Goal: Task Accomplishment & Management: Manage account settings

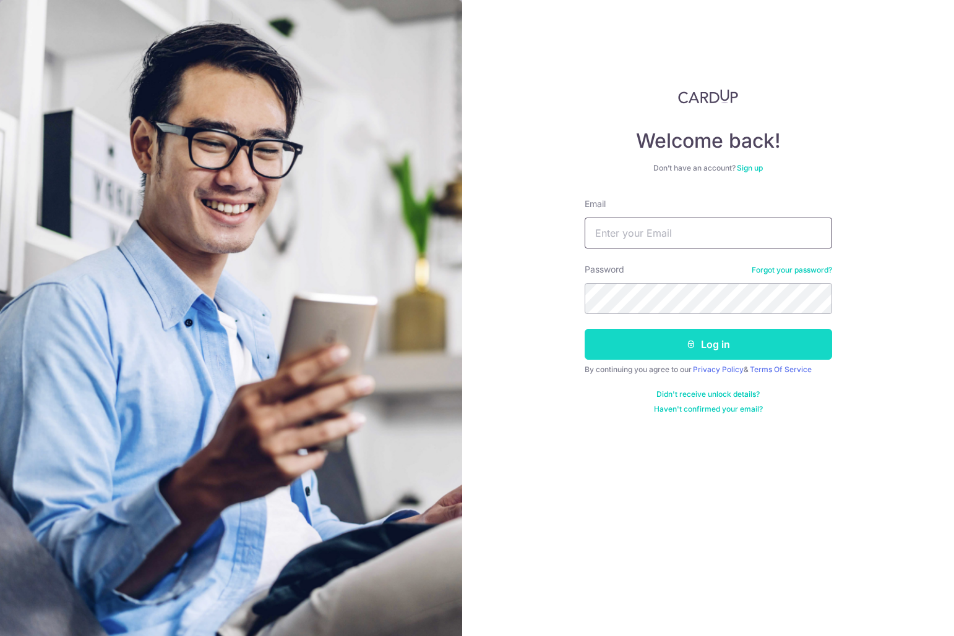
type input "[EMAIL_ADDRESS][DOMAIN_NAME]"
click at [657, 336] on button "Log in" at bounding box center [708, 344] width 247 height 31
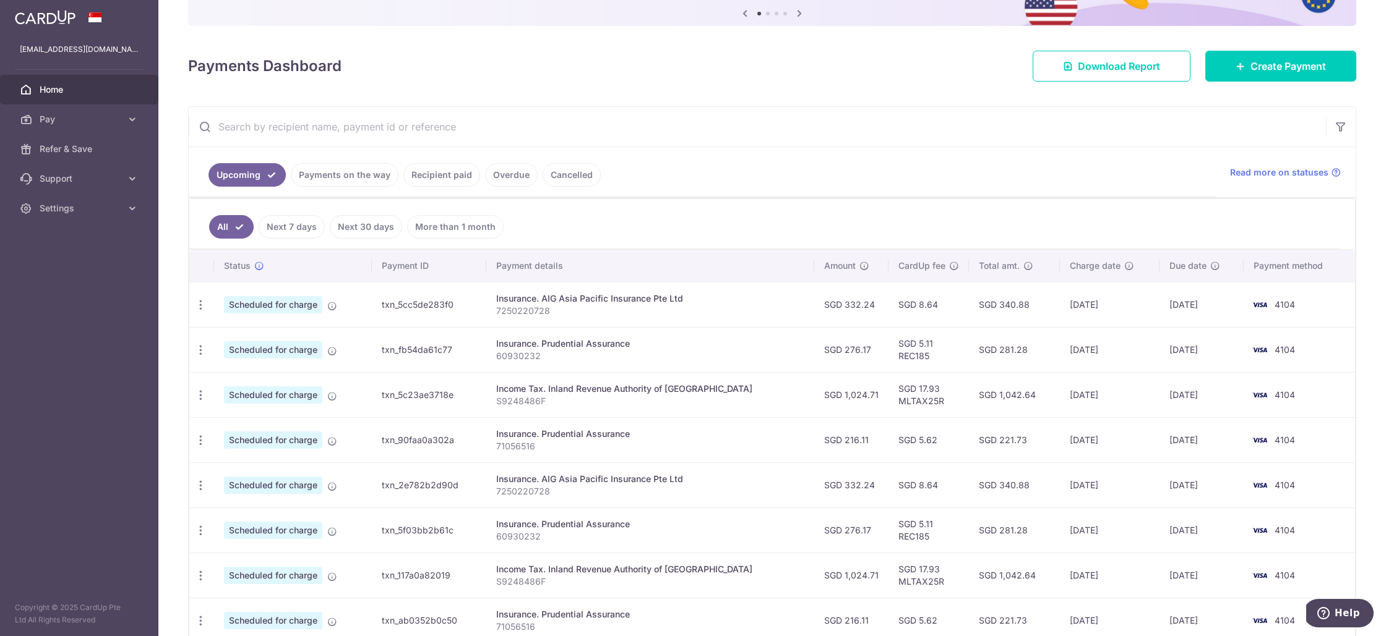
scroll to position [146, 0]
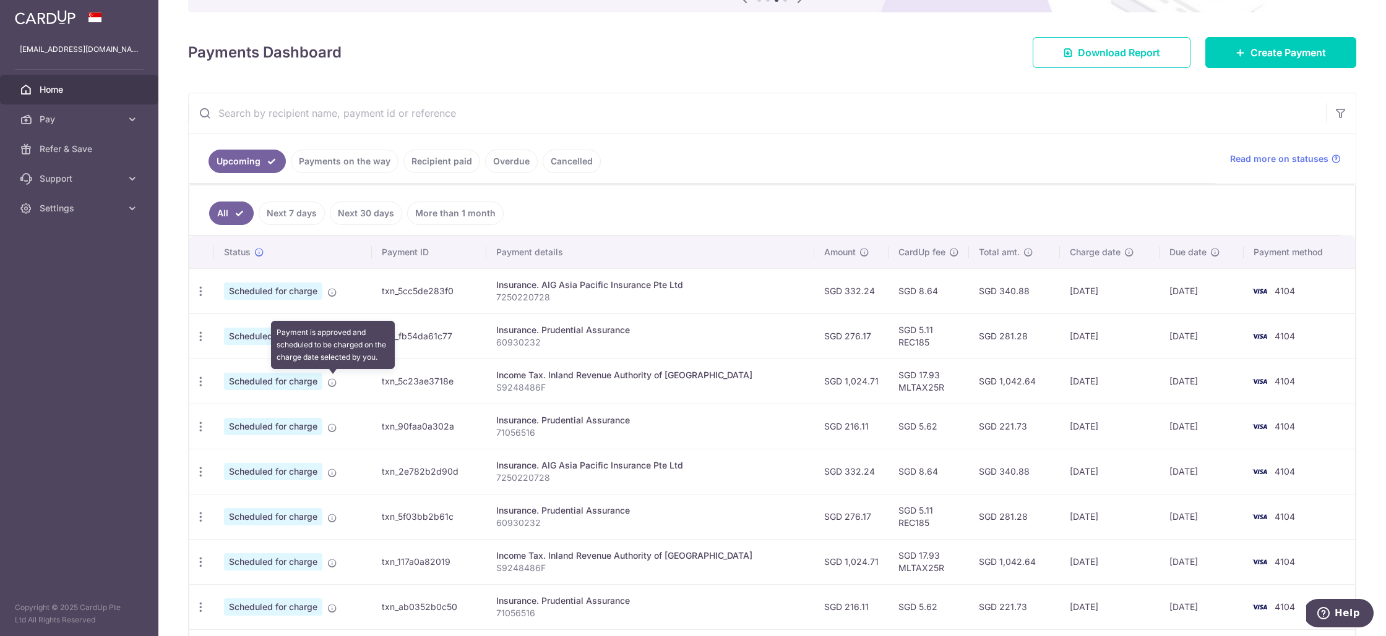
click at [335, 385] on icon at bounding box center [332, 383] width 10 height 10
click at [332, 383] on icon at bounding box center [332, 383] width 10 height 10
click at [298, 382] on span "Scheduled for charge" at bounding box center [273, 381] width 98 height 17
click at [193, 380] on div "Update payment Cancel payment" at bounding box center [200, 382] width 23 height 23
click at [195, 298] on icon "button" at bounding box center [200, 291] width 13 height 13
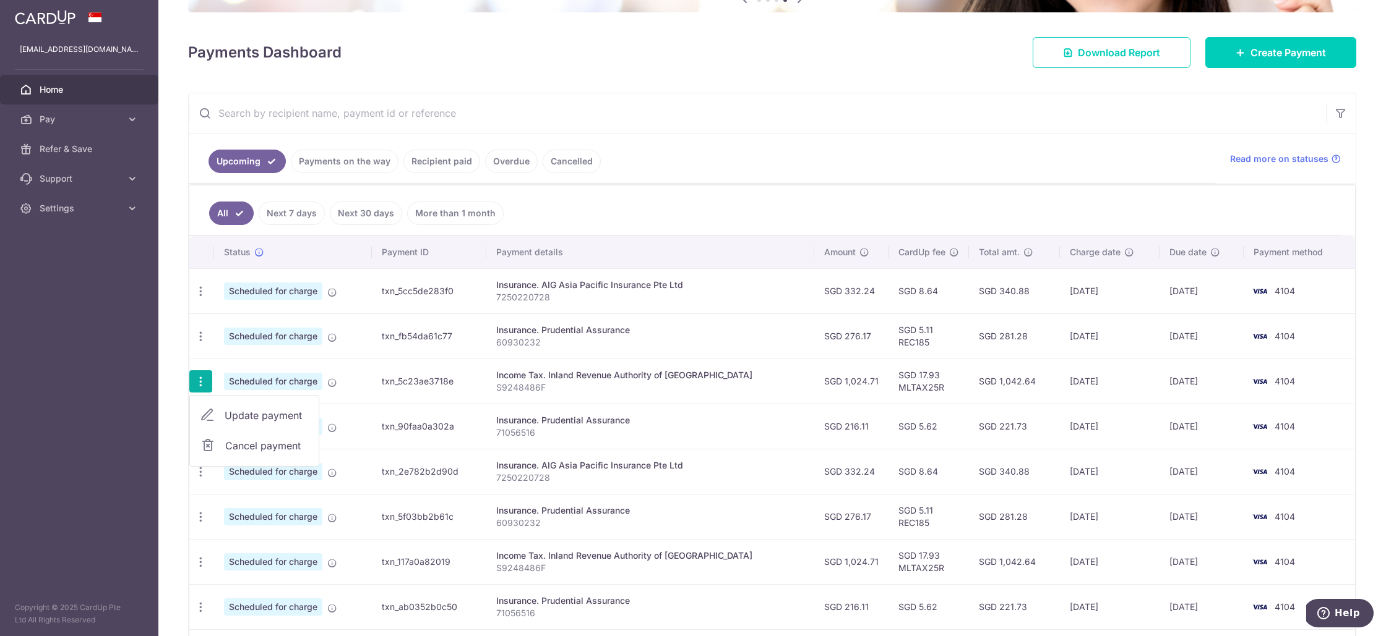
click at [247, 417] on span "Update payment" at bounding box center [267, 415] width 84 height 15
radio input "true"
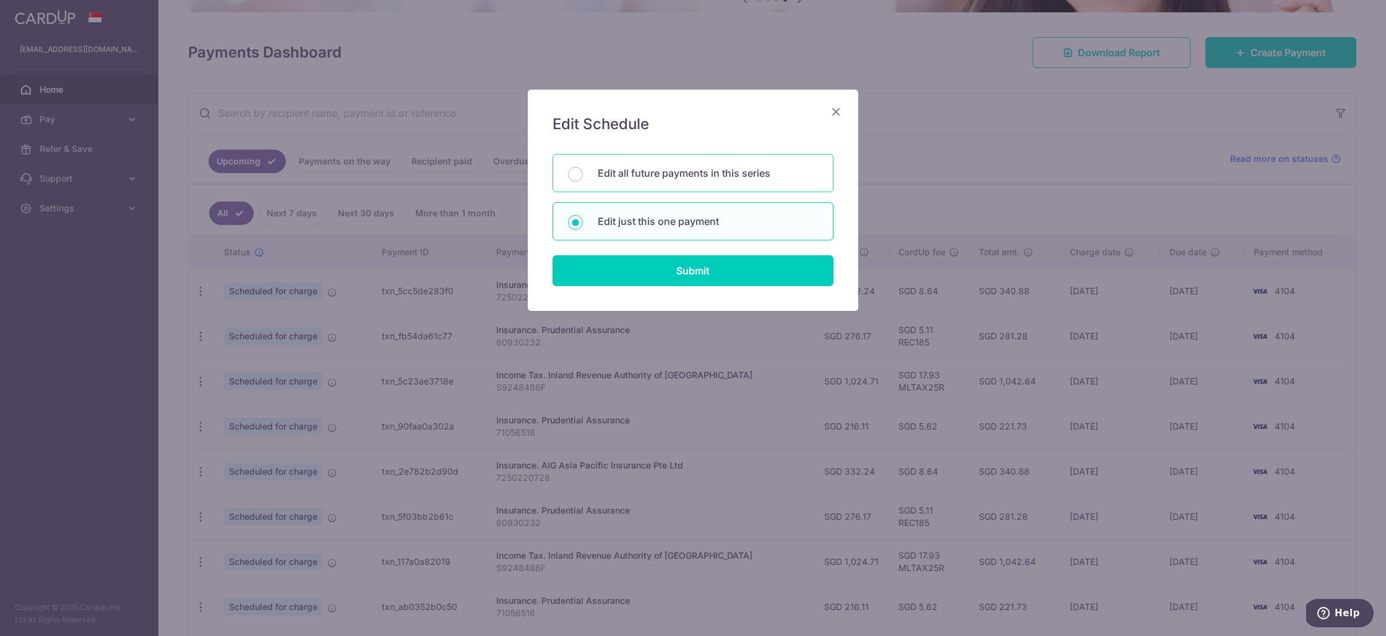
click at [585, 174] on div "Edit all future payments in this series" at bounding box center [692, 173] width 281 height 38
radio input "true"
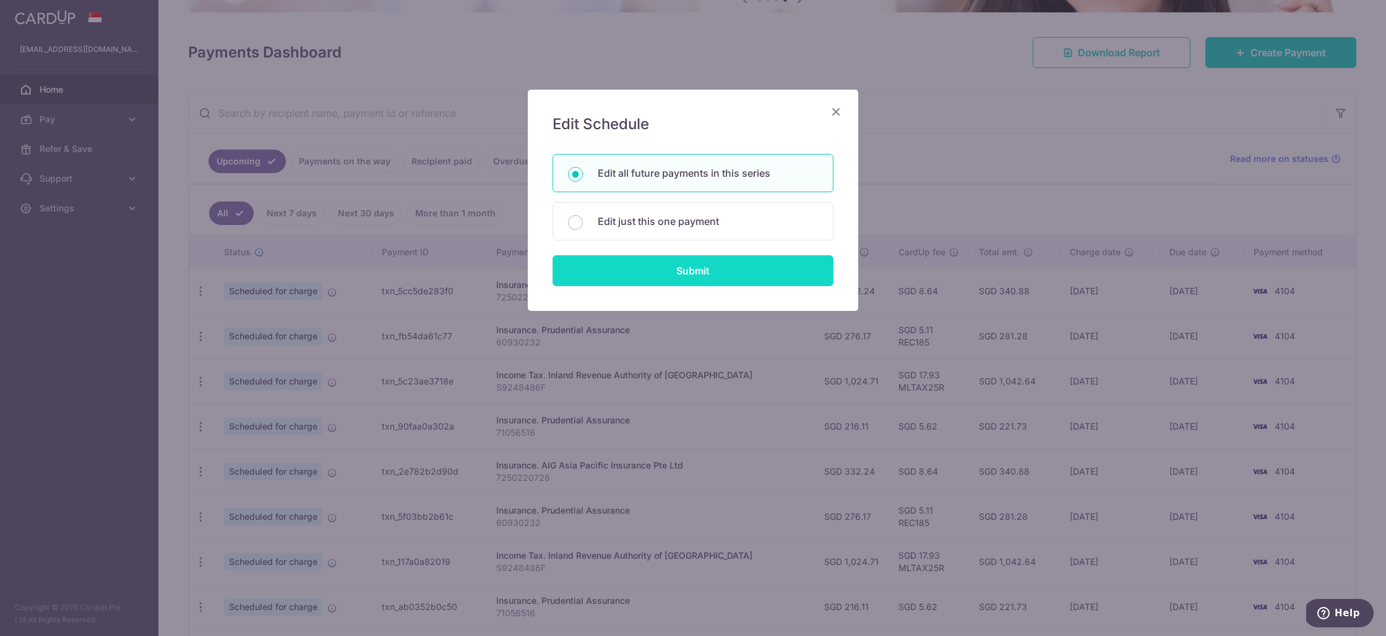
drag, startPoint x: 653, startPoint y: 298, endPoint x: 655, endPoint y: 277, distance: 20.5
click at [653, 298] on div "Edit Schedule You will be editing all 7 payments to Inland Revenue Authority of…" at bounding box center [693, 200] width 330 height 221
drag, startPoint x: 655, startPoint y: 275, endPoint x: 654, endPoint y: 286, distance: 11.8
click at [655, 275] on input "Submit" at bounding box center [692, 270] width 281 height 31
radio input "true"
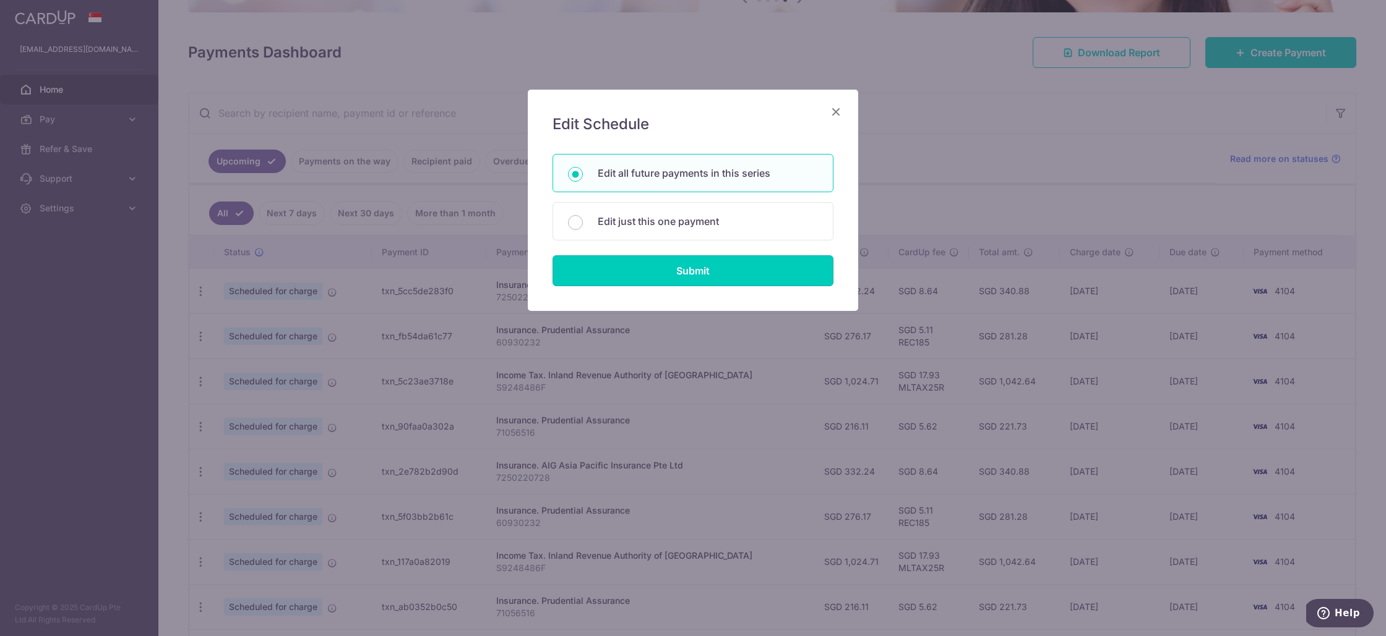
type input "1,024.71"
type input "S9248486F"
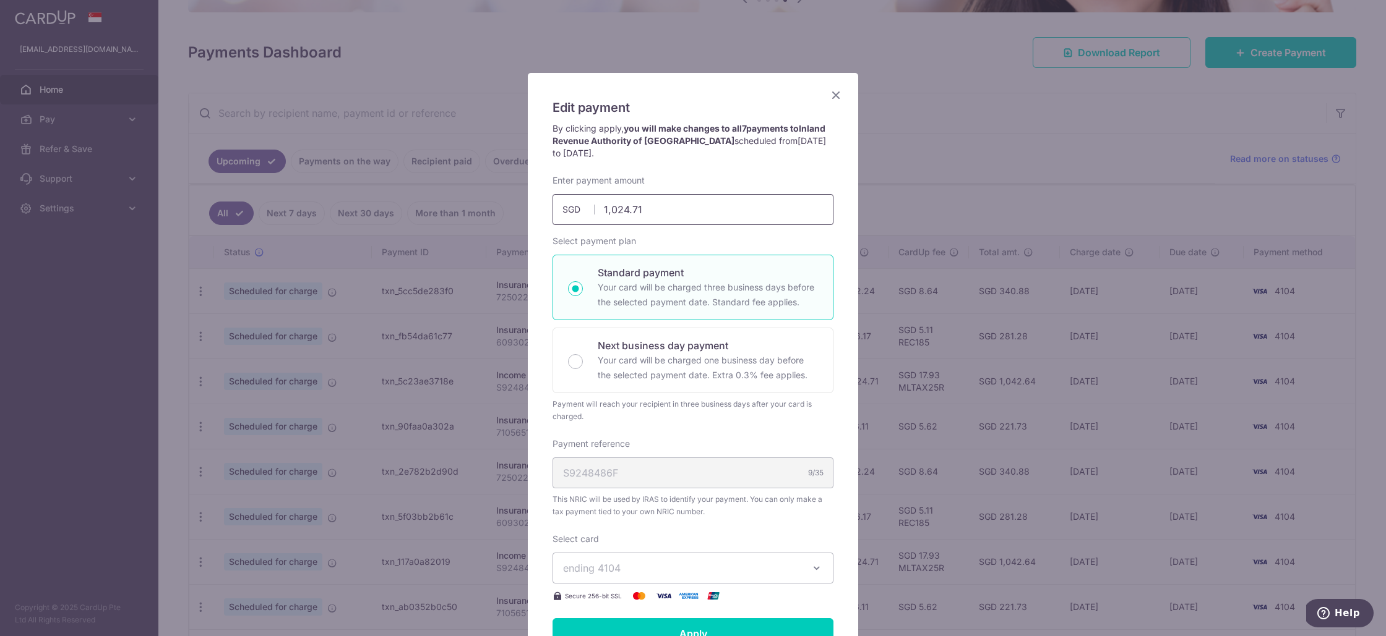
scroll to position [15, 0]
click at [623, 295] on p "Your card will be charged three business days before the selected payment date.…" at bounding box center [708, 296] width 220 height 30
click at [583, 295] on input "Standard payment Your card will be charged three business days before the selec…" at bounding box center [575, 290] width 15 height 15
click at [601, 286] on p "Your card will be charged three business days before the selected payment date.…" at bounding box center [708, 296] width 220 height 30
click at [583, 286] on input "Standard payment Your card will be charged three business days before the selec…" at bounding box center [575, 290] width 15 height 15
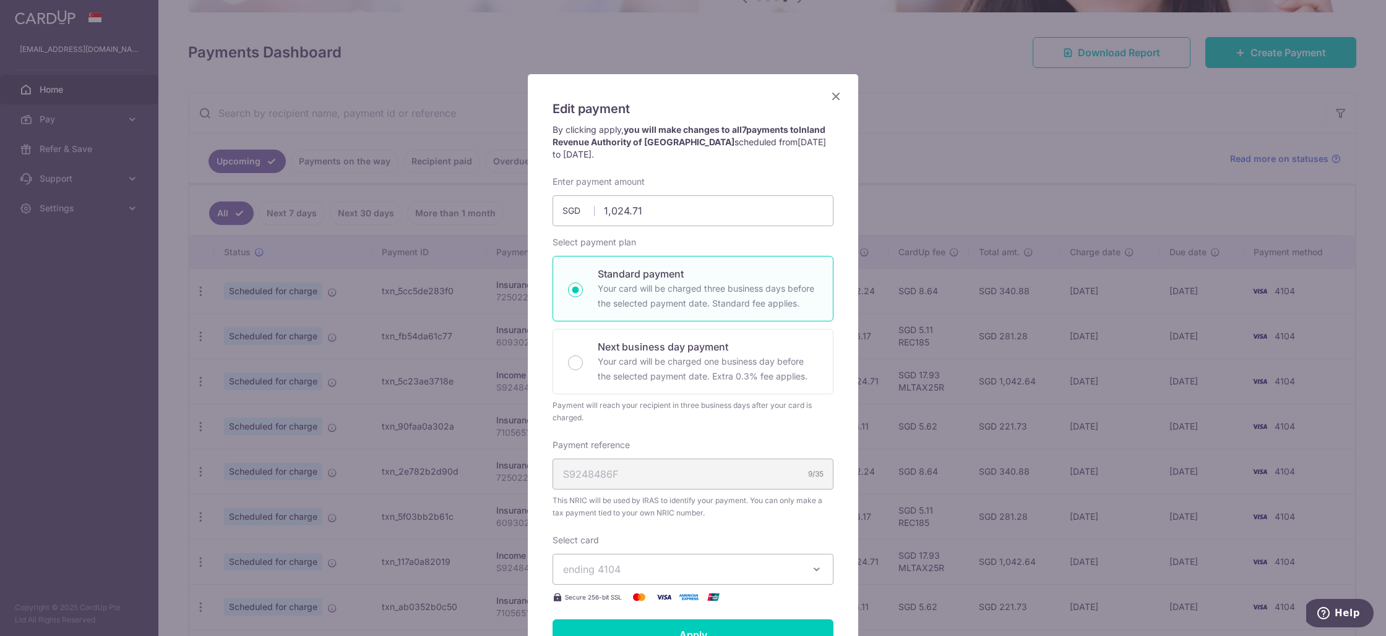
radio input "true"
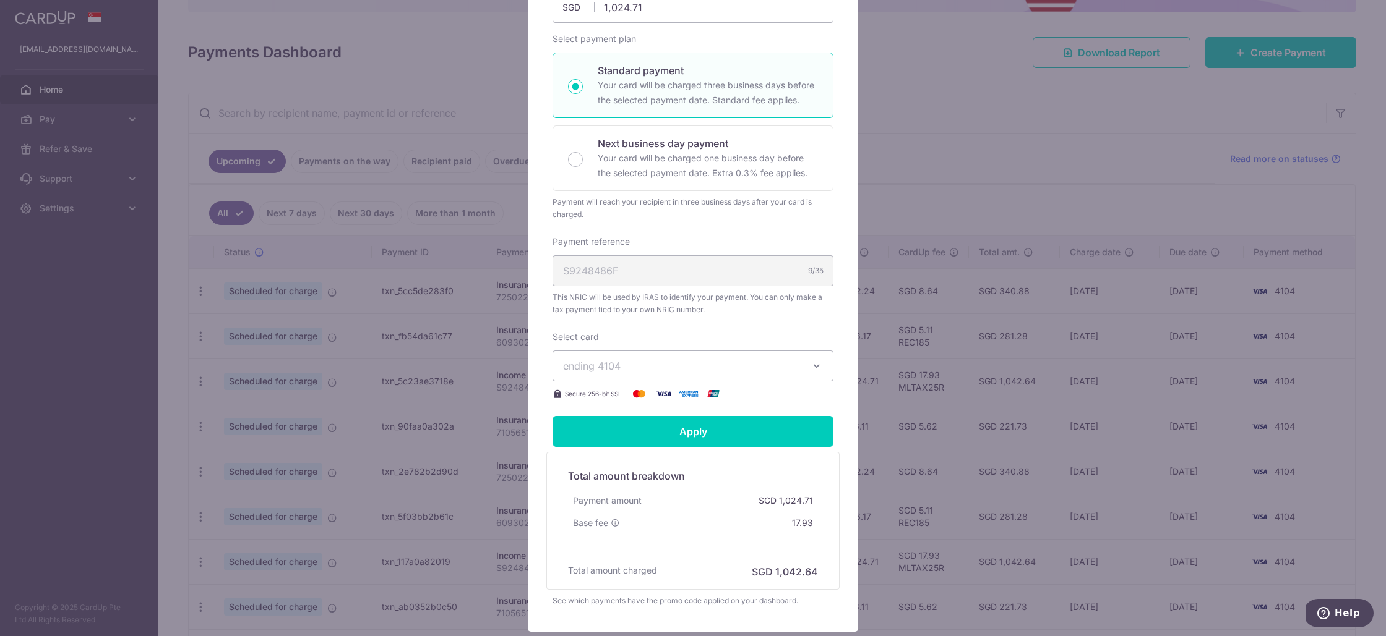
scroll to position [246, 0]
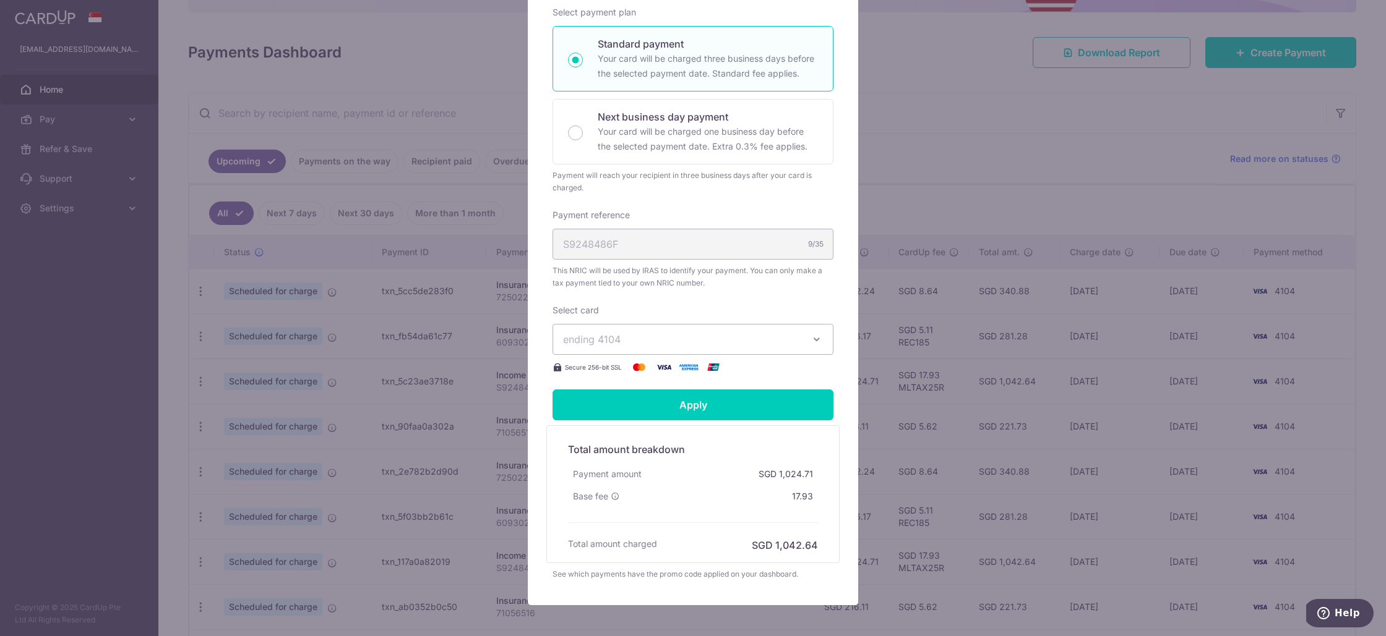
click at [682, 336] on span "ending 4104" at bounding box center [682, 339] width 238 height 15
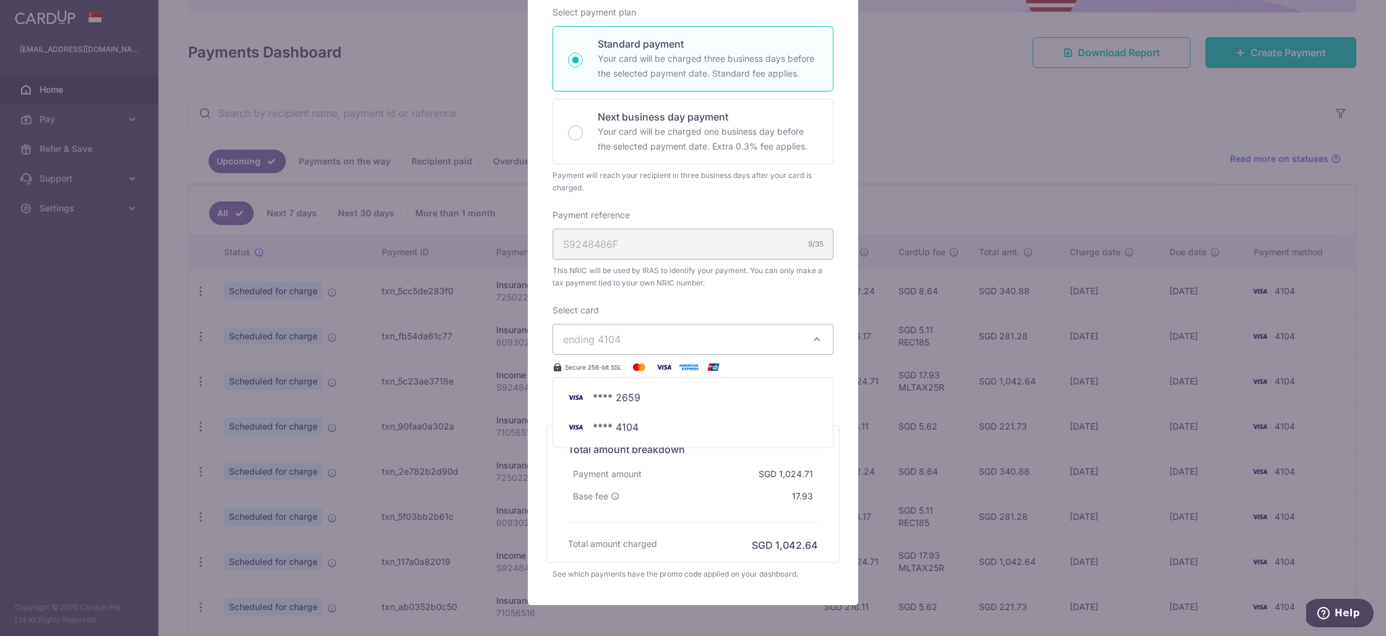
click at [703, 310] on div "Select card ending 4104 **** 2659 **** 4104 Secure 256-bit SSL" at bounding box center [692, 339] width 281 height 71
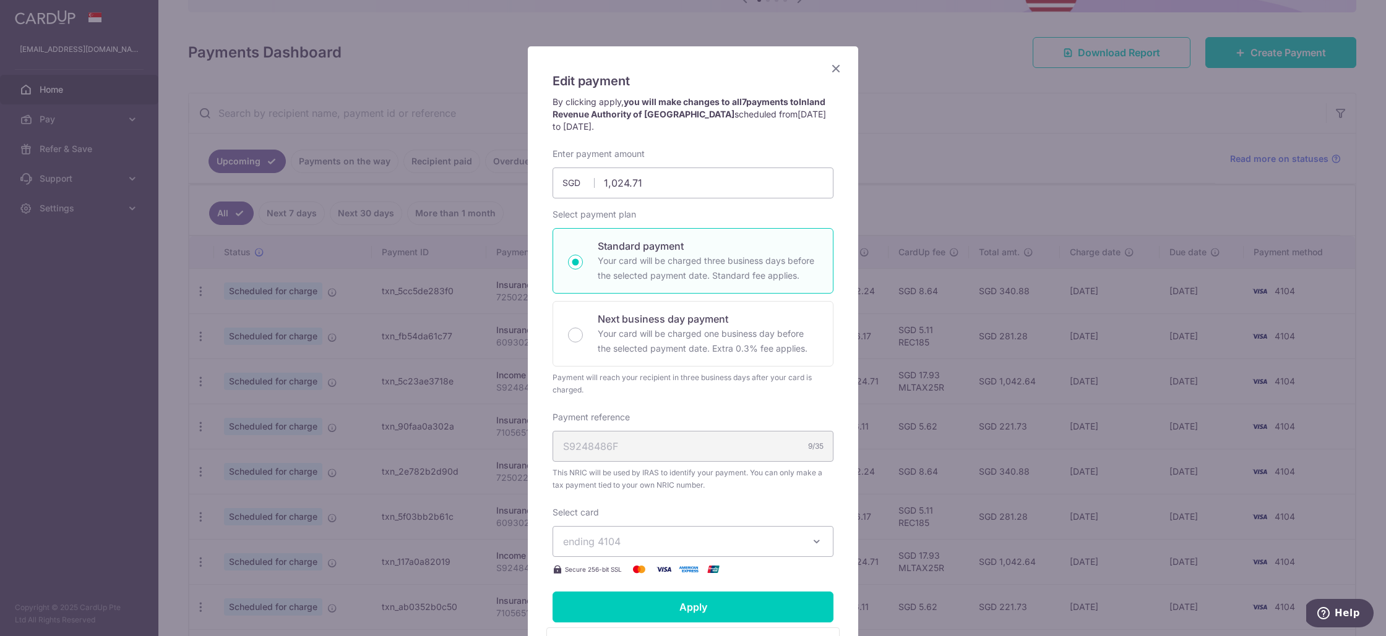
scroll to position [0, 0]
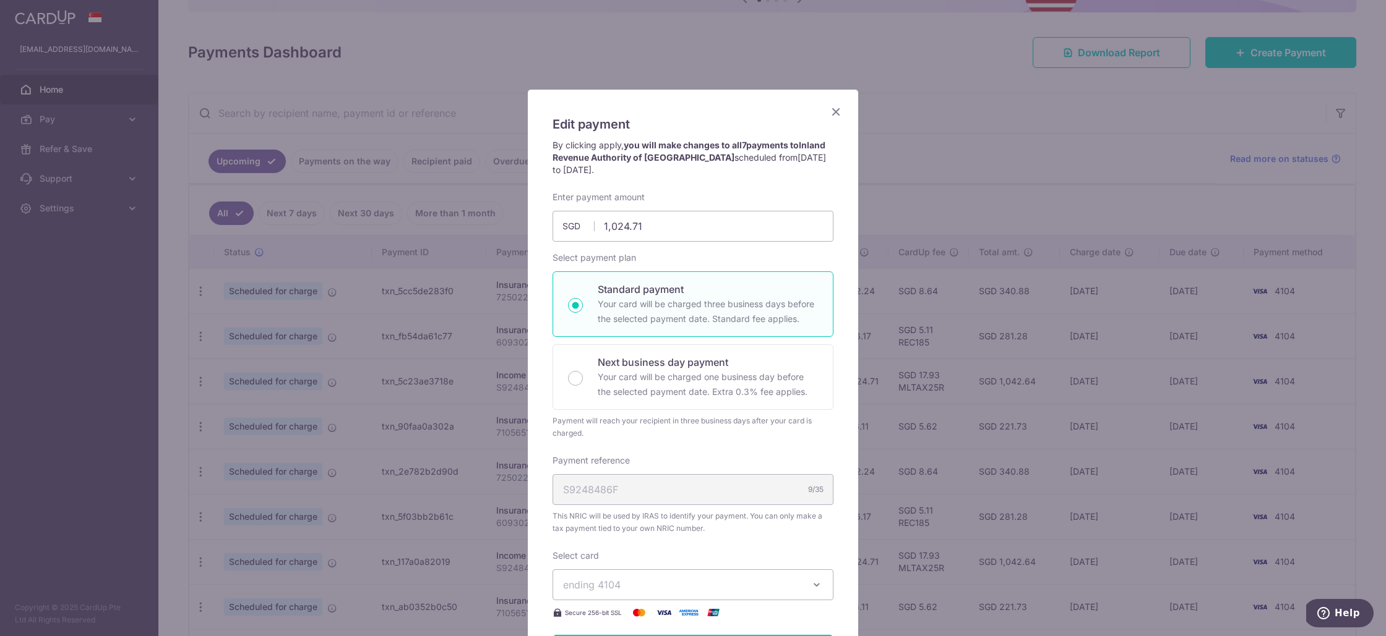
click at [834, 113] on icon "Close" at bounding box center [835, 111] width 15 height 15
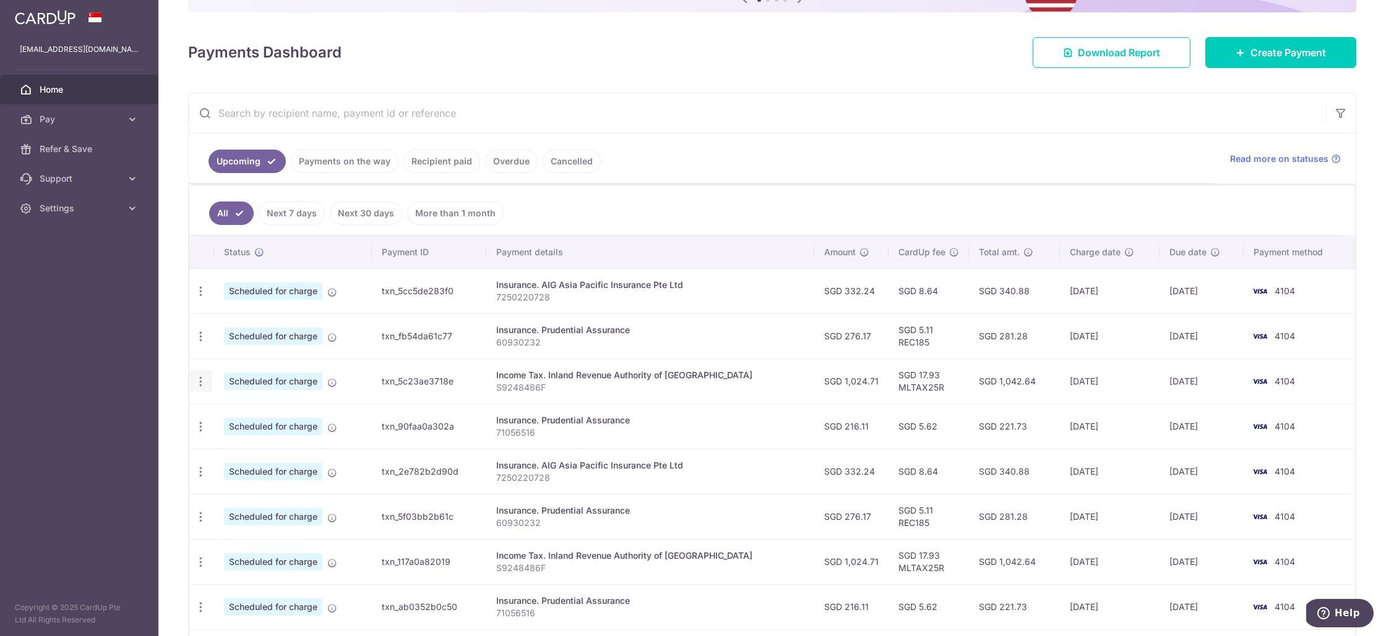
click at [203, 298] on icon "button" at bounding box center [200, 291] width 13 height 13
click at [267, 447] on span "Cancel payment" at bounding box center [266, 446] width 83 height 15
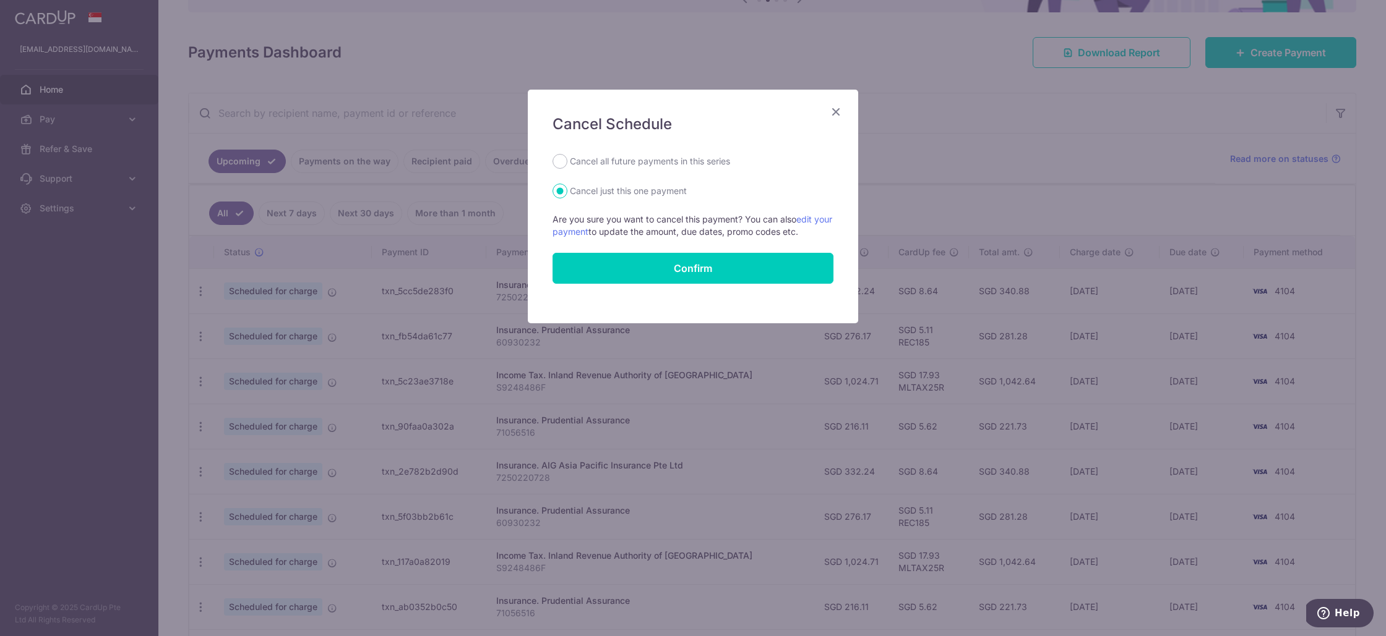
click at [598, 163] on label "Cancel all future payments in this series" at bounding box center [650, 161] width 160 height 15
click at [567, 163] on input "Cancel all future payments in this series" at bounding box center [559, 161] width 15 height 15
radio input "true"
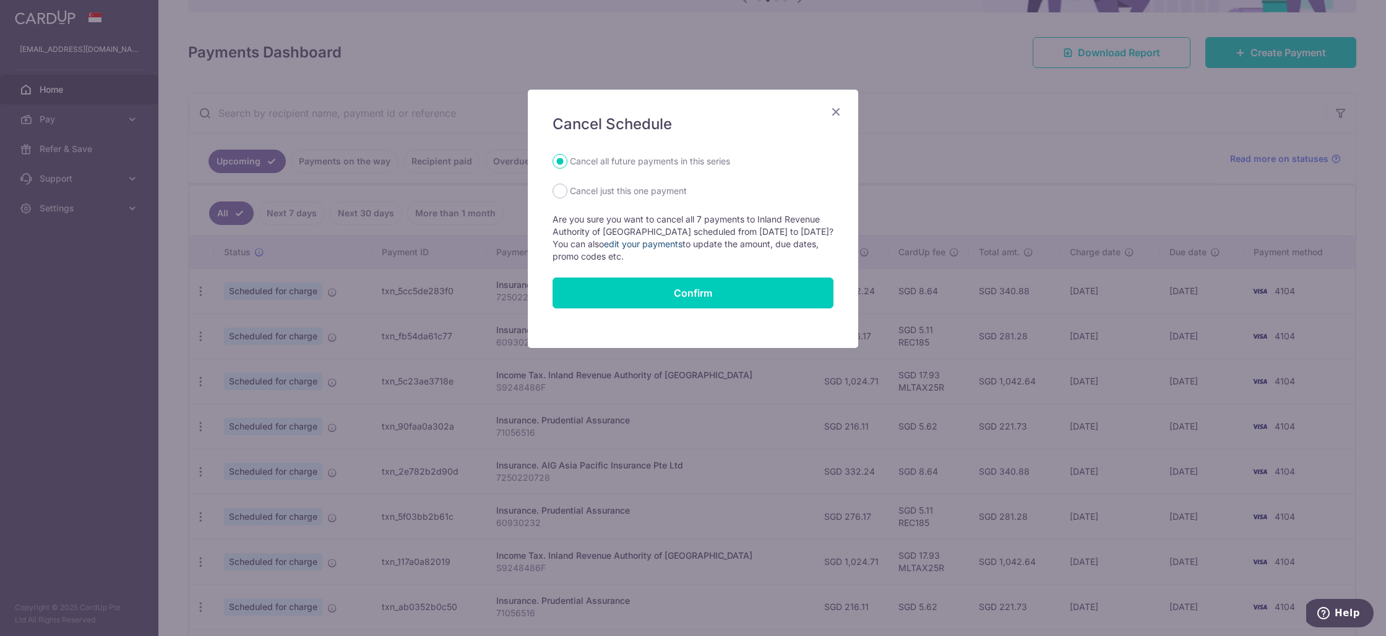
click at [656, 242] on link "edit your payments" at bounding box center [643, 244] width 79 height 11
click at [833, 113] on icon "Close" at bounding box center [835, 111] width 15 height 15
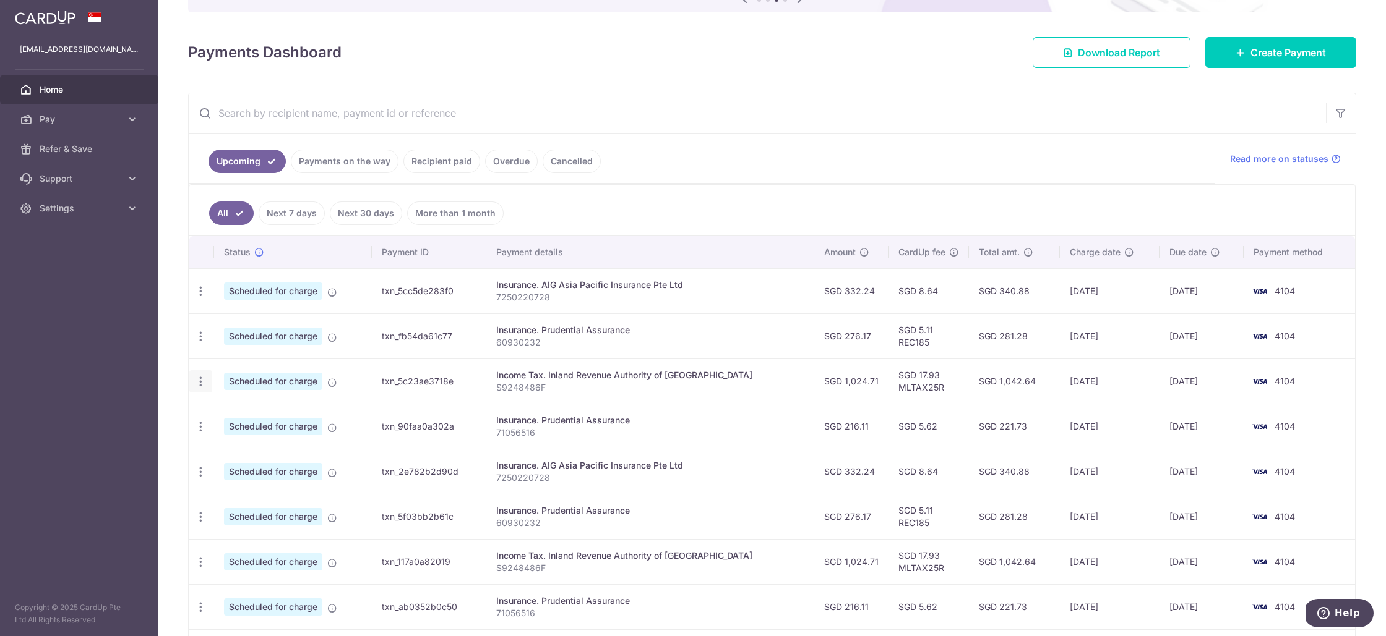
click at [198, 298] on icon "button" at bounding box center [200, 291] width 13 height 13
click at [248, 419] on span "Update payment" at bounding box center [267, 415] width 84 height 15
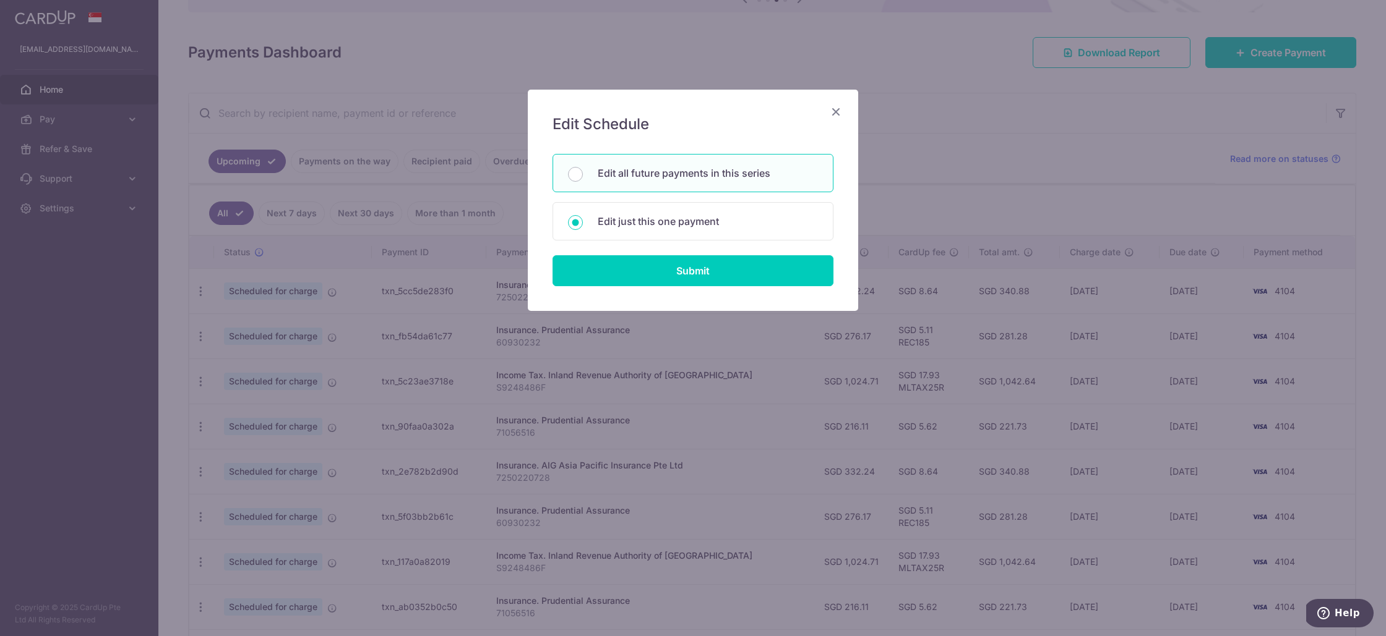
drag, startPoint x: 658, startPoint y: 174, endPoint x: 656, endPoint y: 197, distance: 23.0
click at [658, 174] on p "Edit all future payments in this series" at bounding box center [708, 173] width 220 height 15
click at [583, 174] on input "Edit all future payments in this series" at bounding box center [575, 174] width 15 height 15
radio input "true"
click at [646, 257] on input "Submit" at bounding box center [692, 270] width 281 height 31
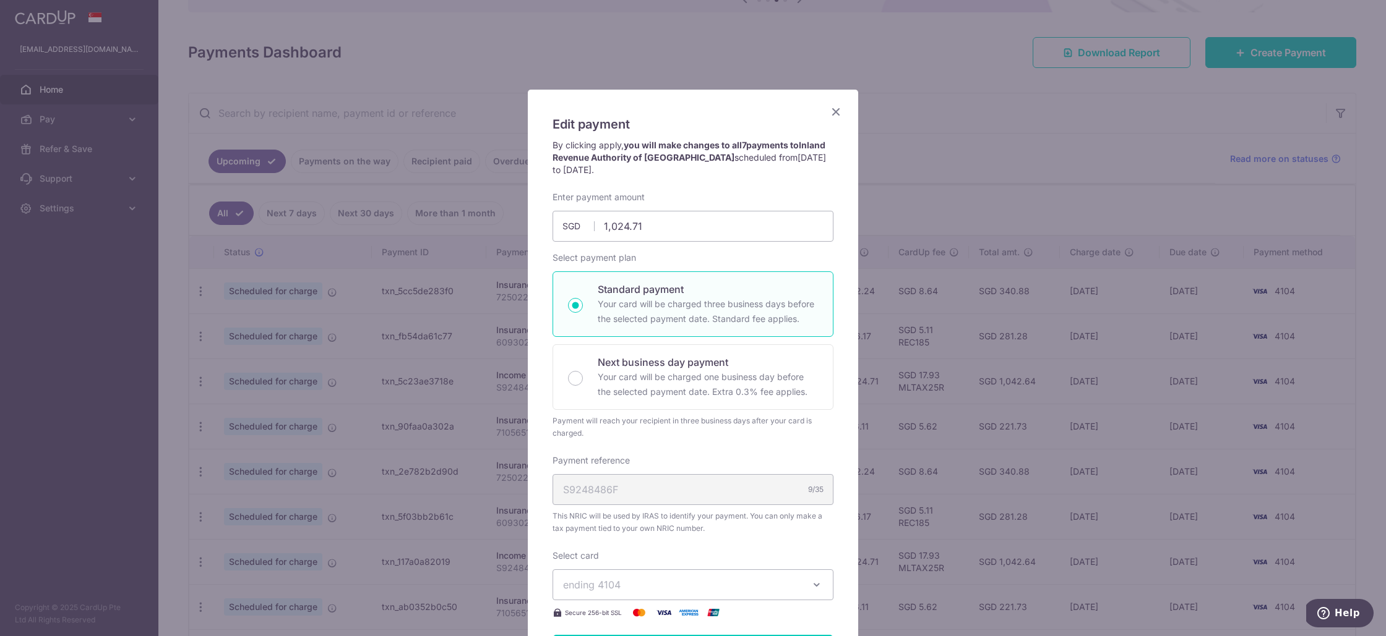
scroll to position [28, 0]
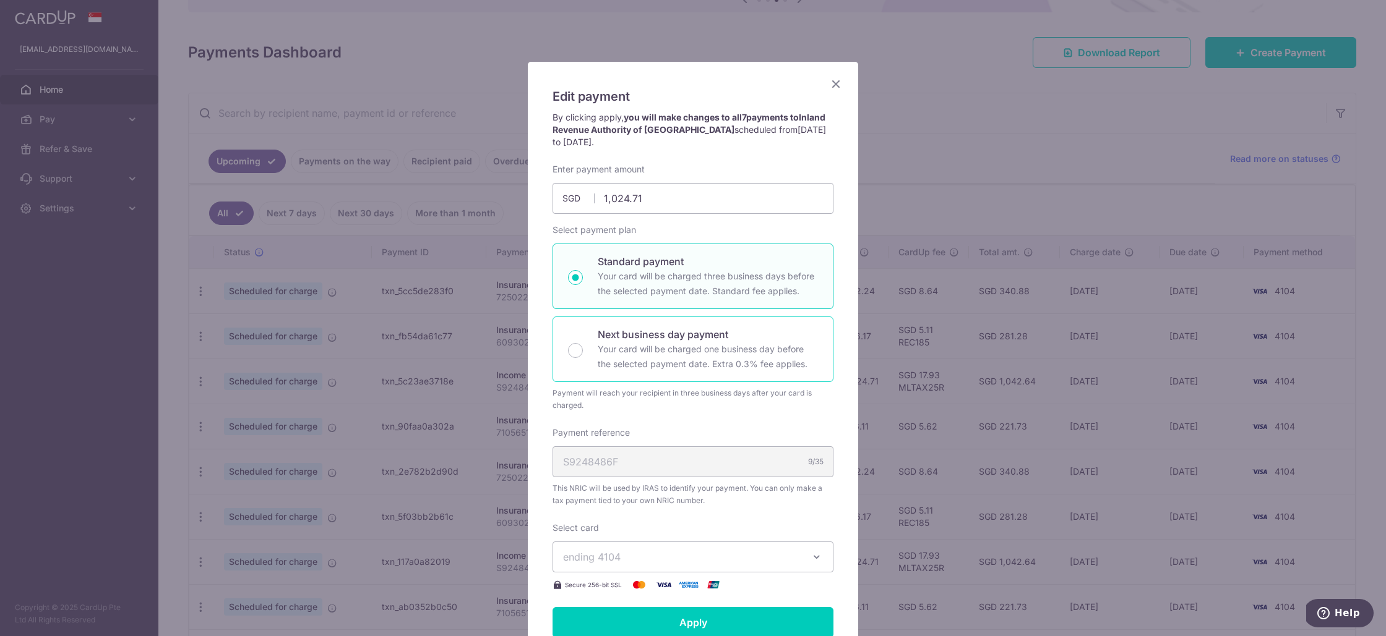
click at [652, 331] on p "Next business day payment" at bounding box center [708, 334] width 220 height 15
click at [583, 343] on input "Next business day payment Your card will be charged one business day before the…" at bounding box center [575, 350] width 15 height 15
radio input "false"
radio input "true"
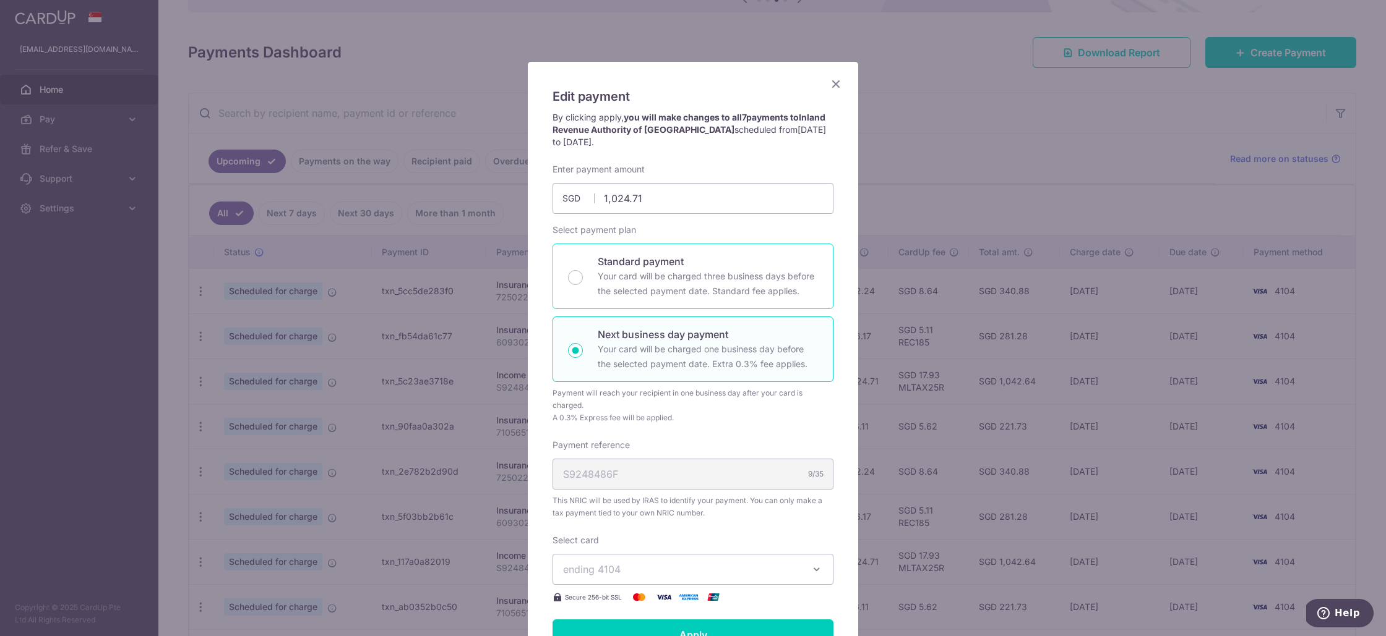
click at [651, 286] on p "Your card will be charged three business days before the selected payment date.…" at bounding box center [708, 284] width 220 height 30
click at [583, 285] on input "Standard payment Your card will be charged three business days before the selec…" at bounding box center [575, 277] width 15 height 15
radio input "true"
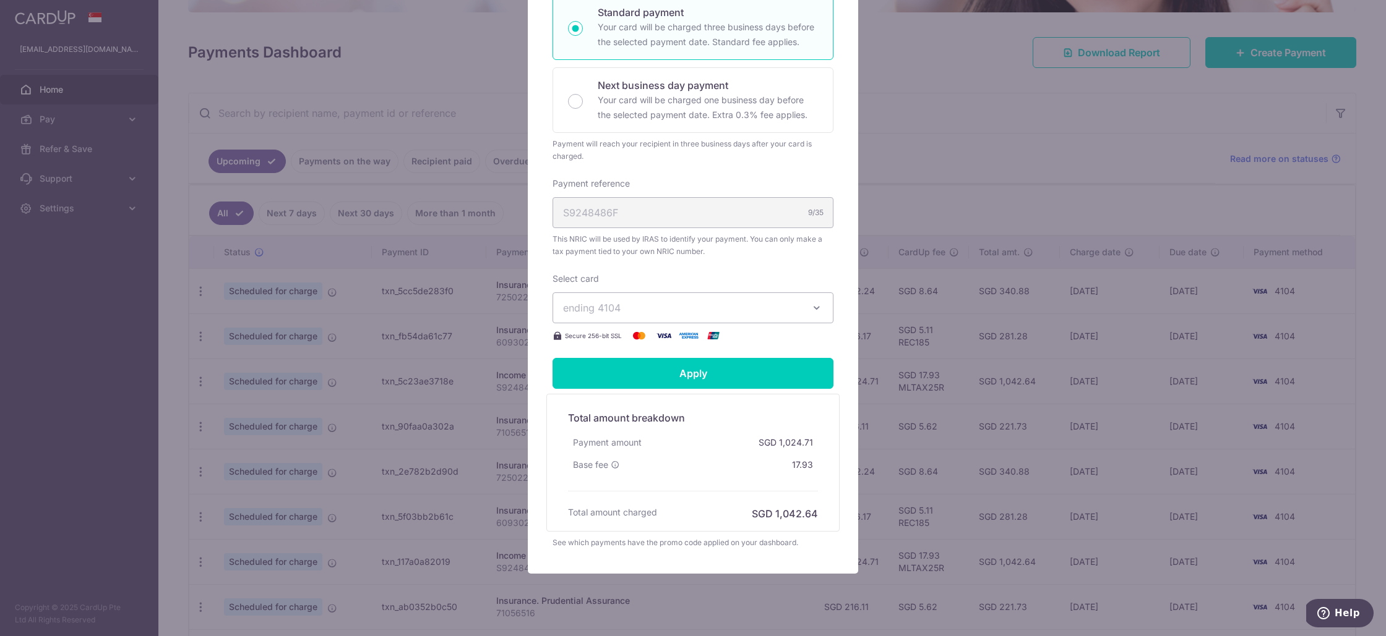
scroll to position [289, 0]
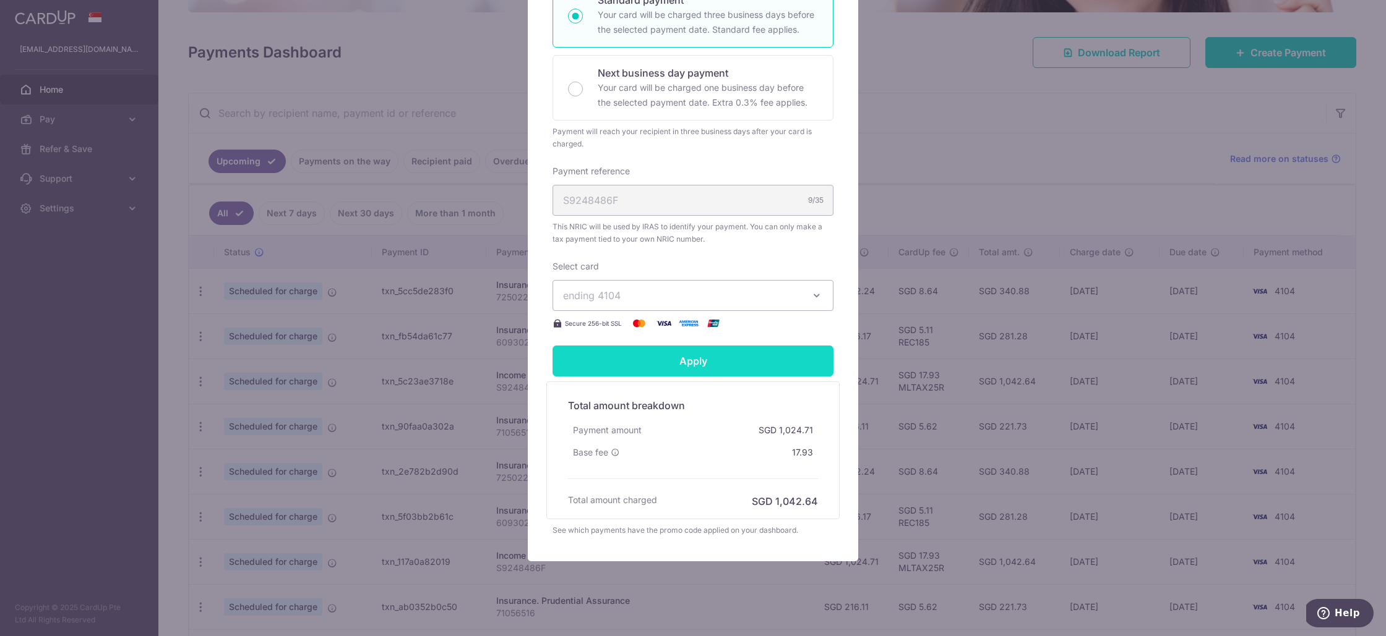
click at [649, 362] on input "Apply" at bounding box center [692, 361] width 281 height 31
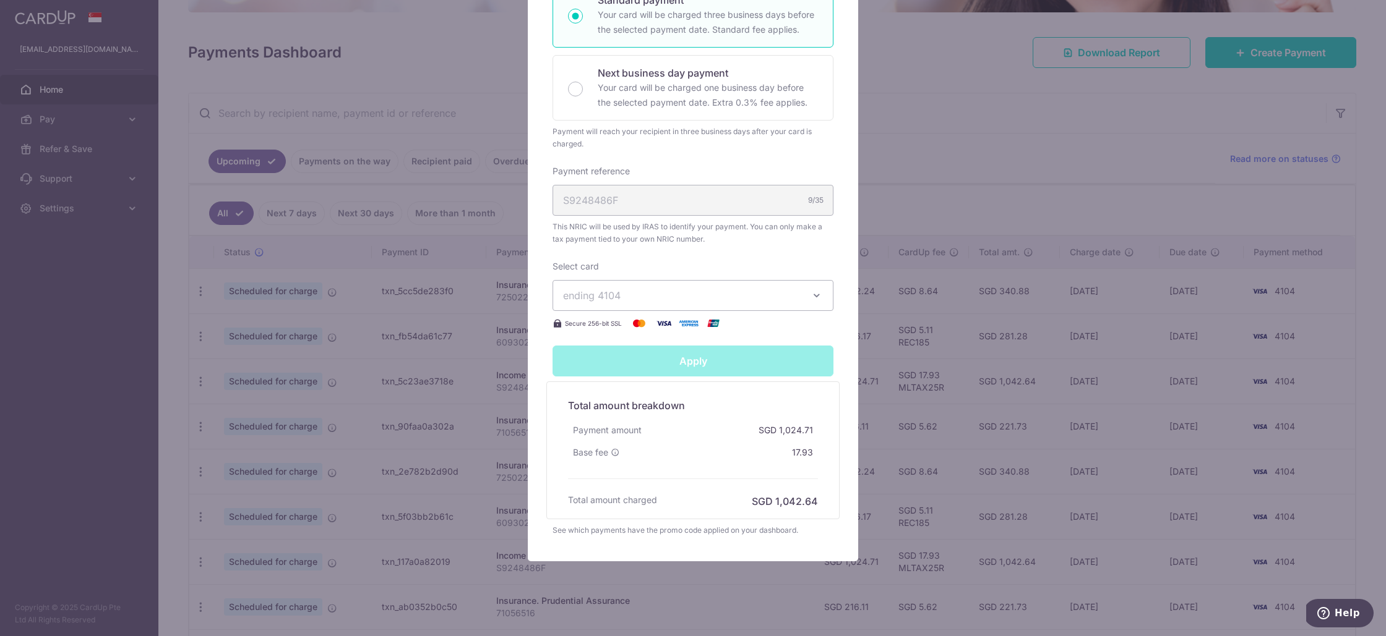
type input "Successfully Applied"
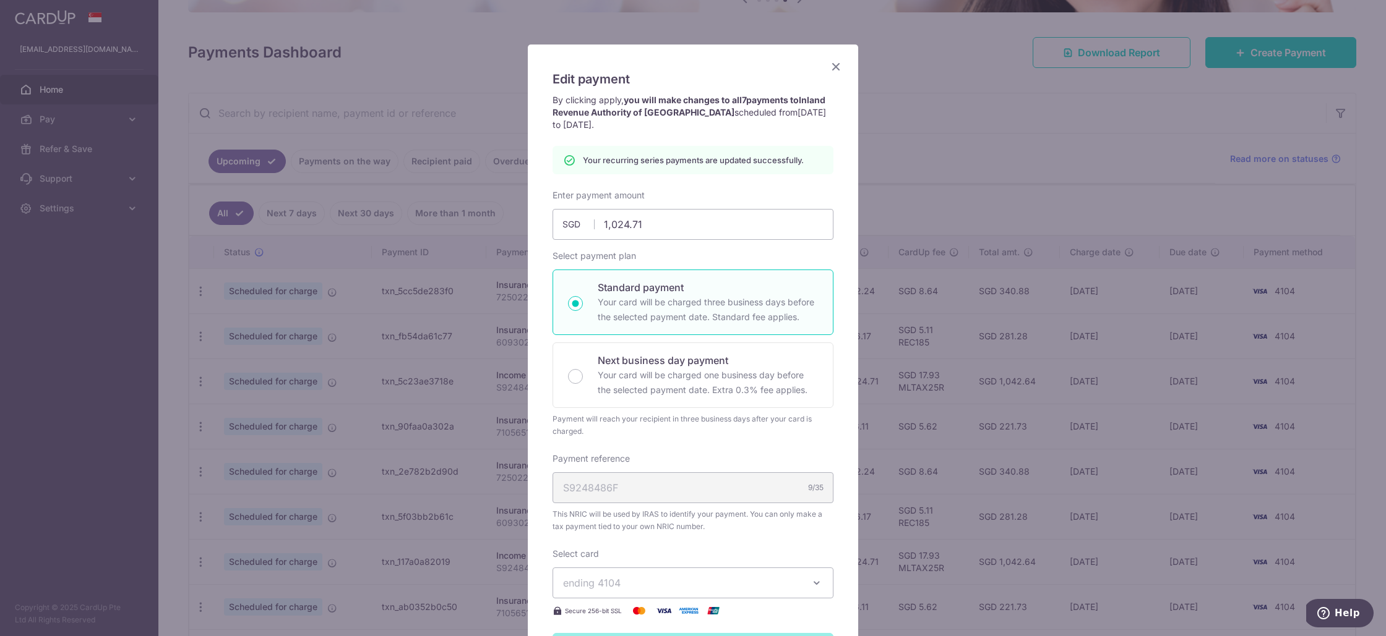
scroll to position [43, 0]
click at [636, 228] on input "1,024.71" at bounding box center [692, 226] width 281 height 31
type input "1,024.71"
type input "Apply"
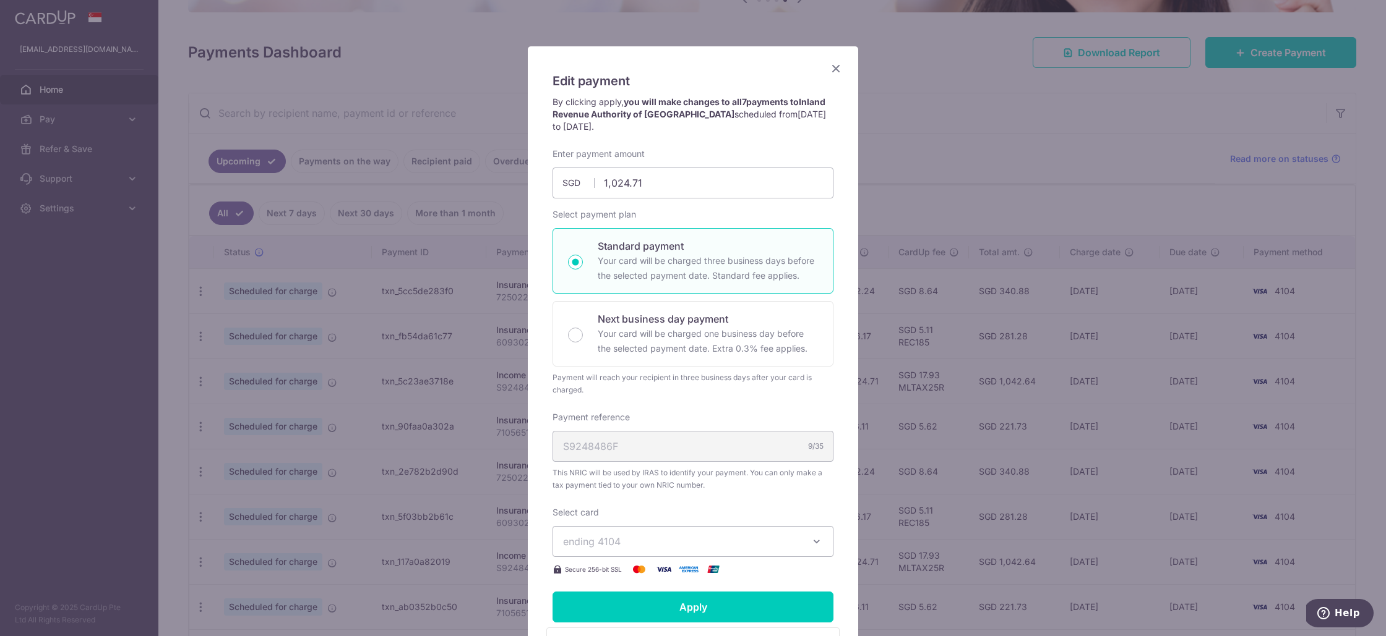
click at [664, 382] on div "Select payment plan Standard payment Your card will be charged three business d…" at bounding box center [692, 302] width 281 height 188
click at [587, 335] on div "Next business day payment Your card will be charged one business day before the…" at bounding box center [692, 334] width 281 height 66
radio input "false"
radio input "true"
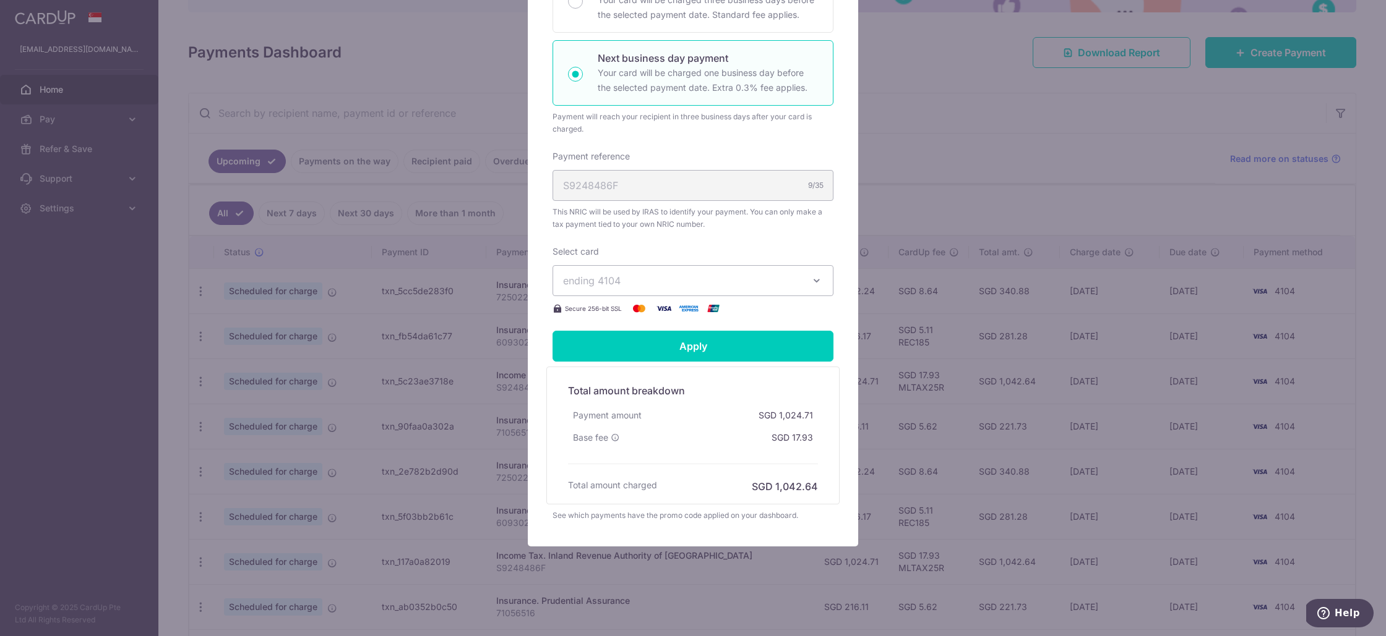
scroll to position [0, 0]
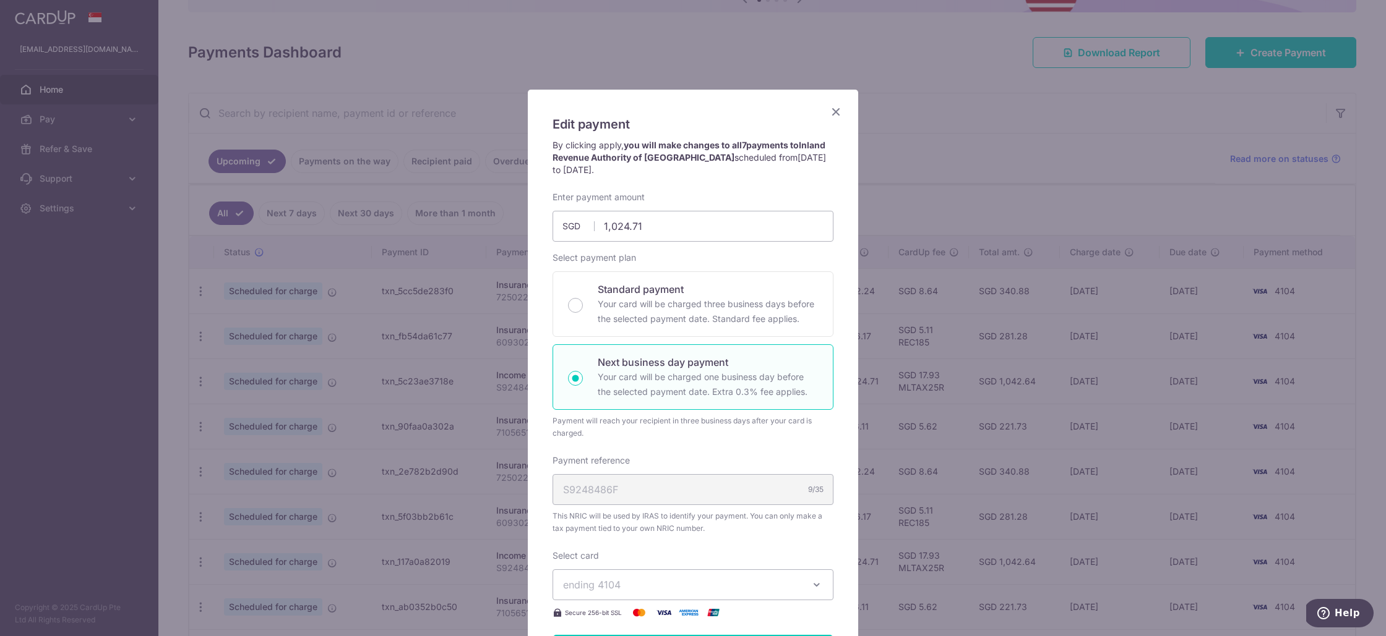
click at [829, 109] on icon "Close" at bounding box center [835, 111] width 15 height 15
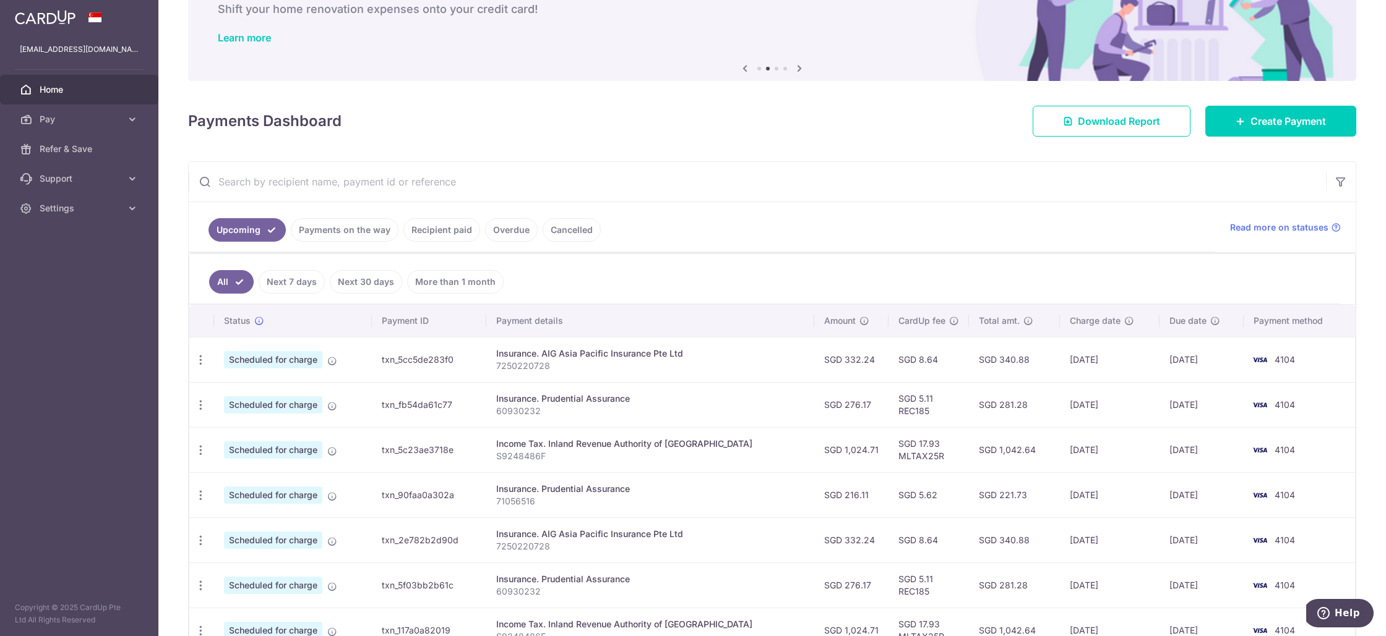
scroll to position [158, 0]
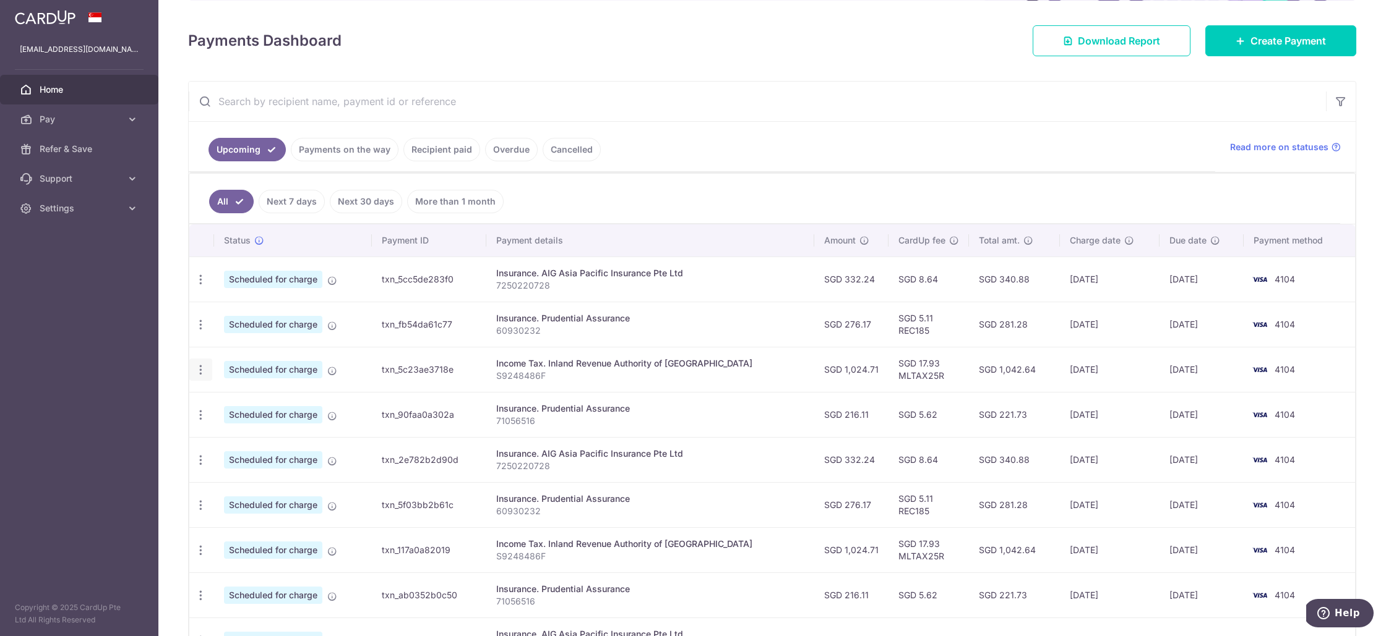
click at [202, 286] on icon "button" at bounding box center [200, 279] width 13 height 13
click at [246, 427] on span "Cancel payment" at bounding box center [266, 434] width 83 height 15
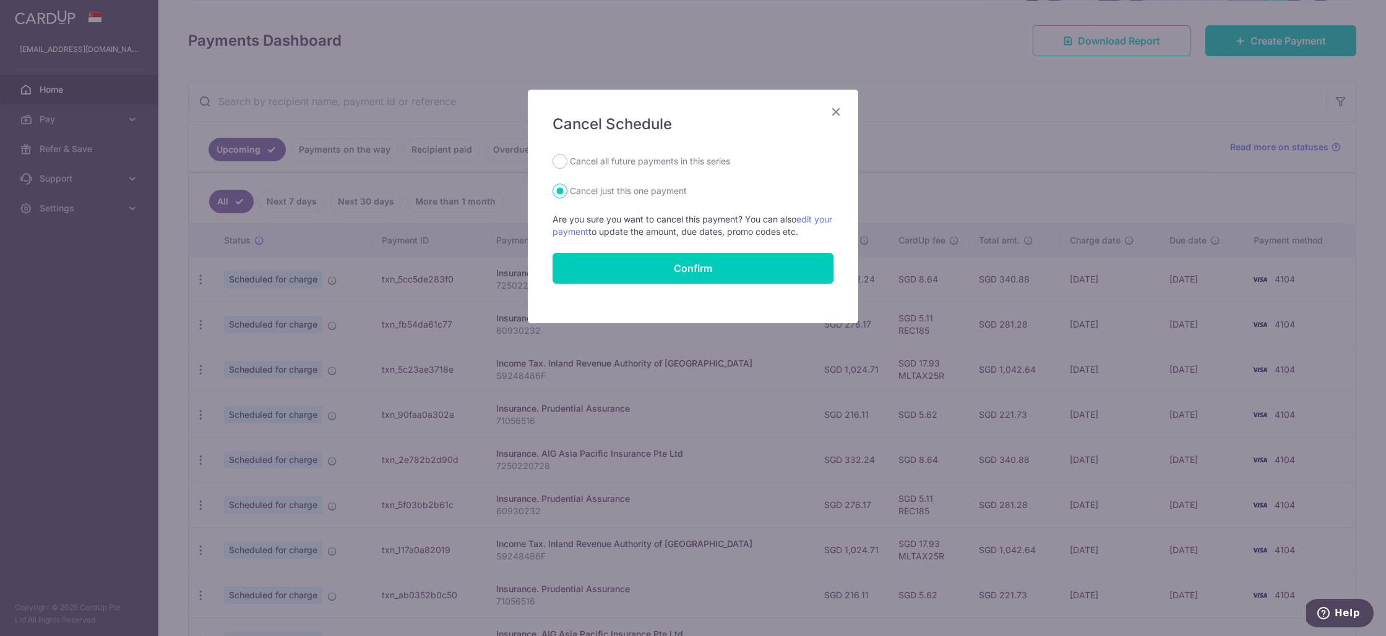
drag, startPoint x: 594, startPoint y: 162, endPoint x: 596, endPoint y: 168, distance: 6.3
click at [594, 162] on label "Cancel all future payments in this series" at bounding box center [650, 161] width 160 height 15
click at [567, 162] on input "Cancel all future payments in this series" at bounding box center [559, 161] width 15 height 15
radio input "true"
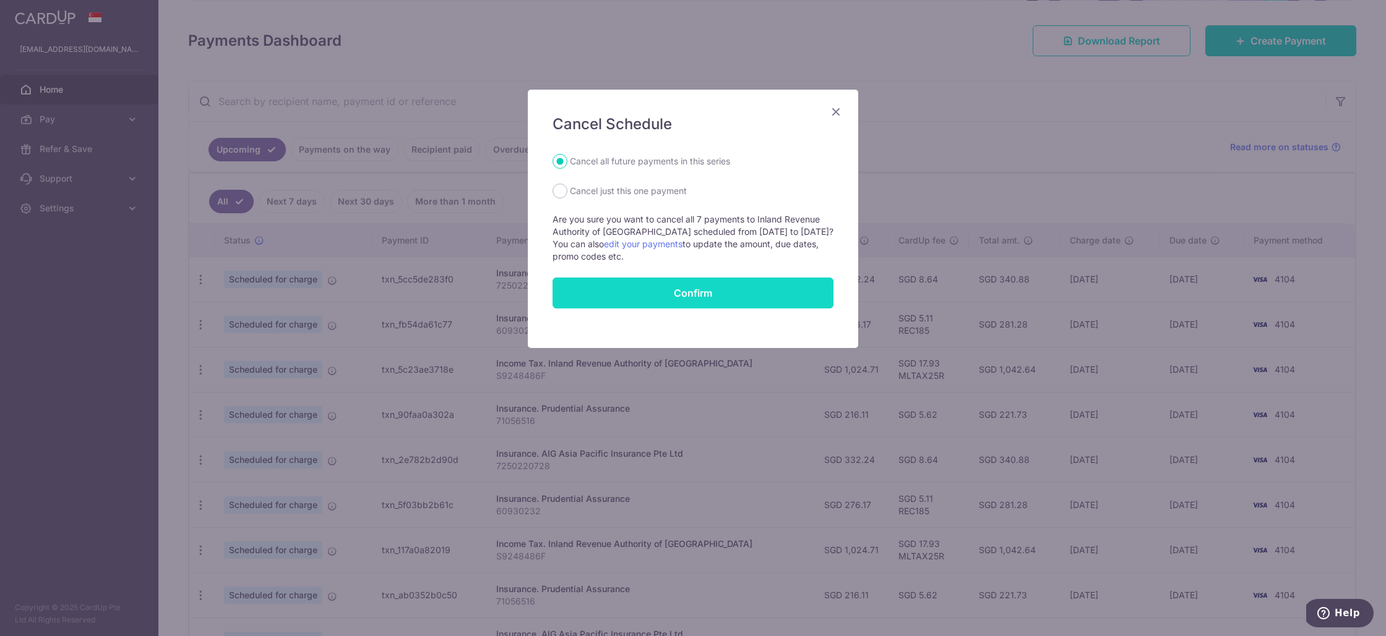
click at [629, 291] on button "Confirm" at bounding box center [692, 293] width 281 height 31
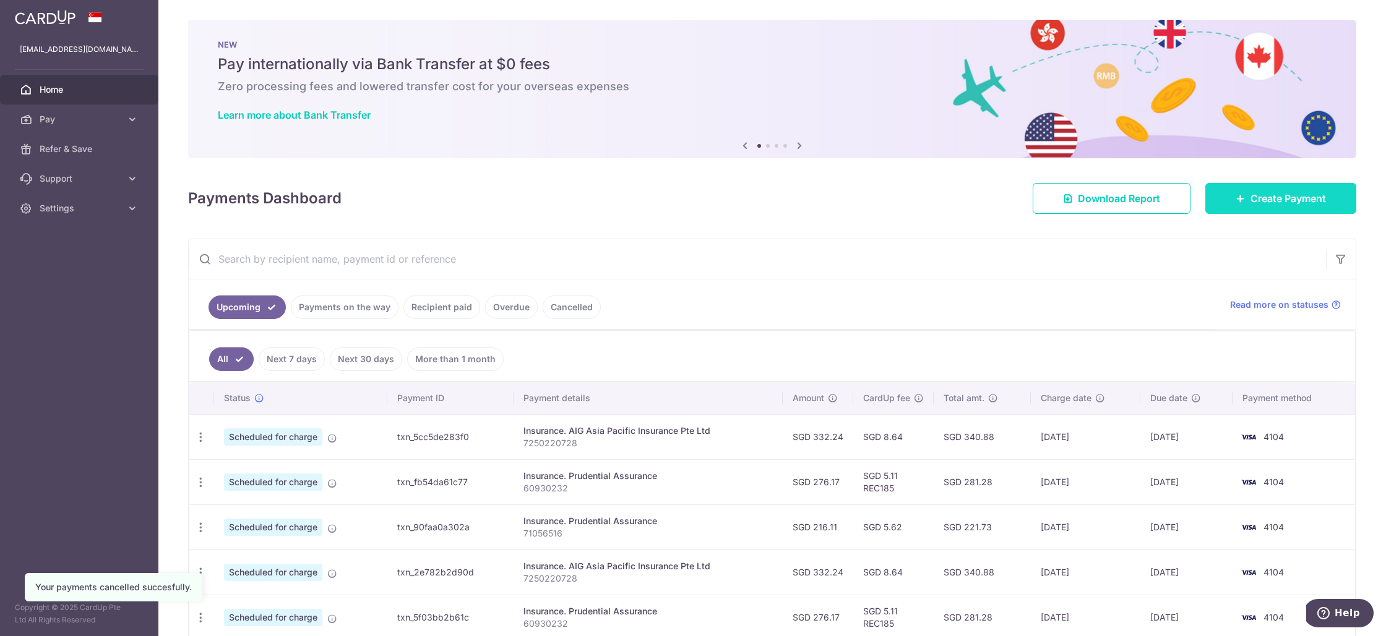
click at [1284, 187] on link "Create Payment" at bounding box center [1280, 198] width 151 height 31
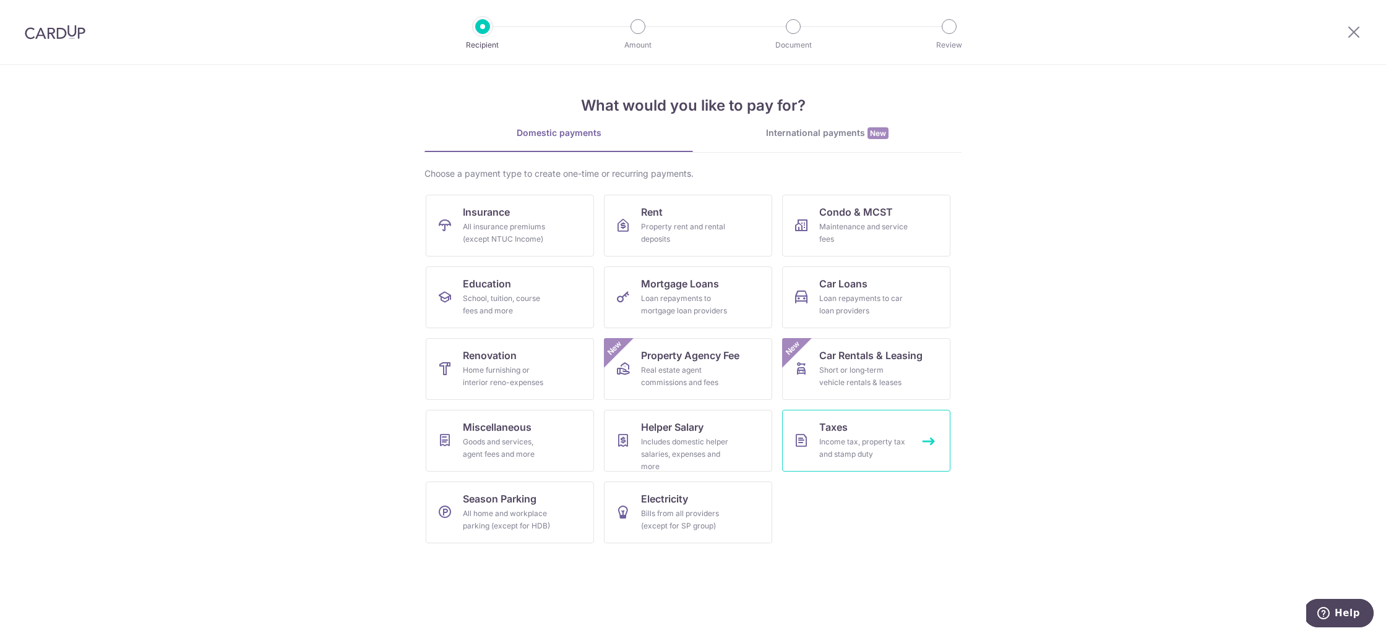
click at [857, 431] on link "Taxes Income tax, property tax and stamp duty" at bounding box center [866, 441] width 168 height 62
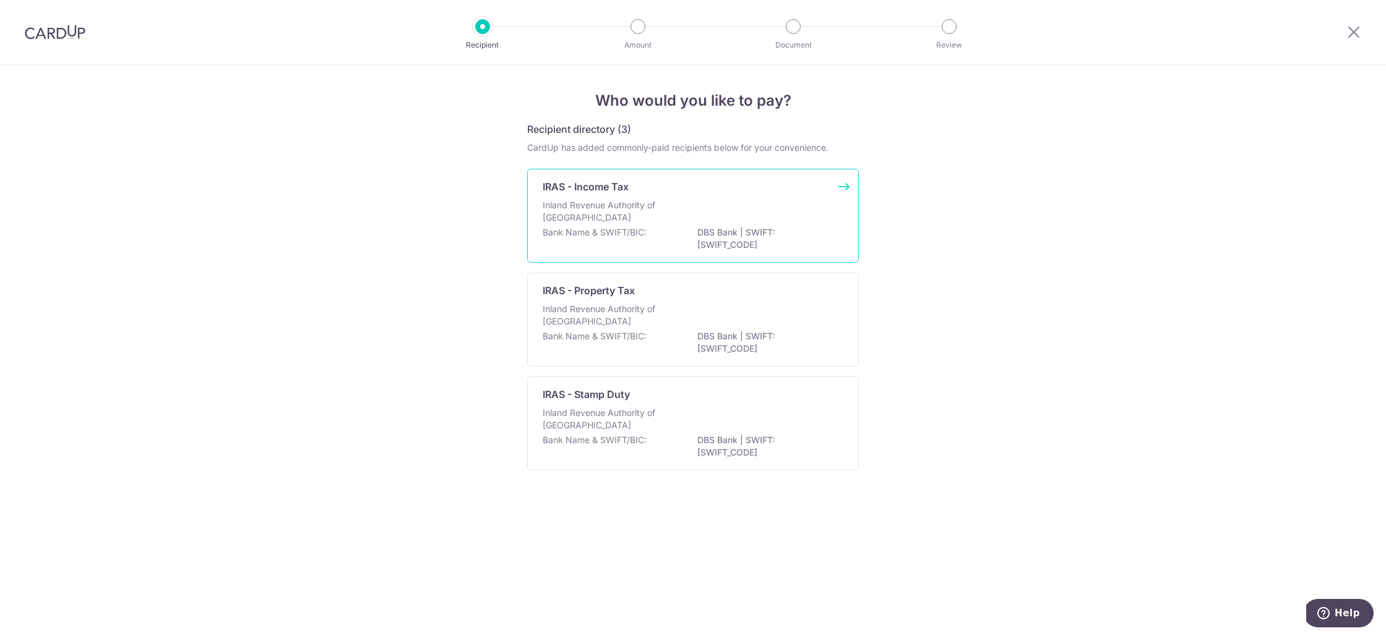
click at [628, 234] on p "Bank Name & SWIFT/BIC:" at bounding box center [594, 232] width 104 height 12
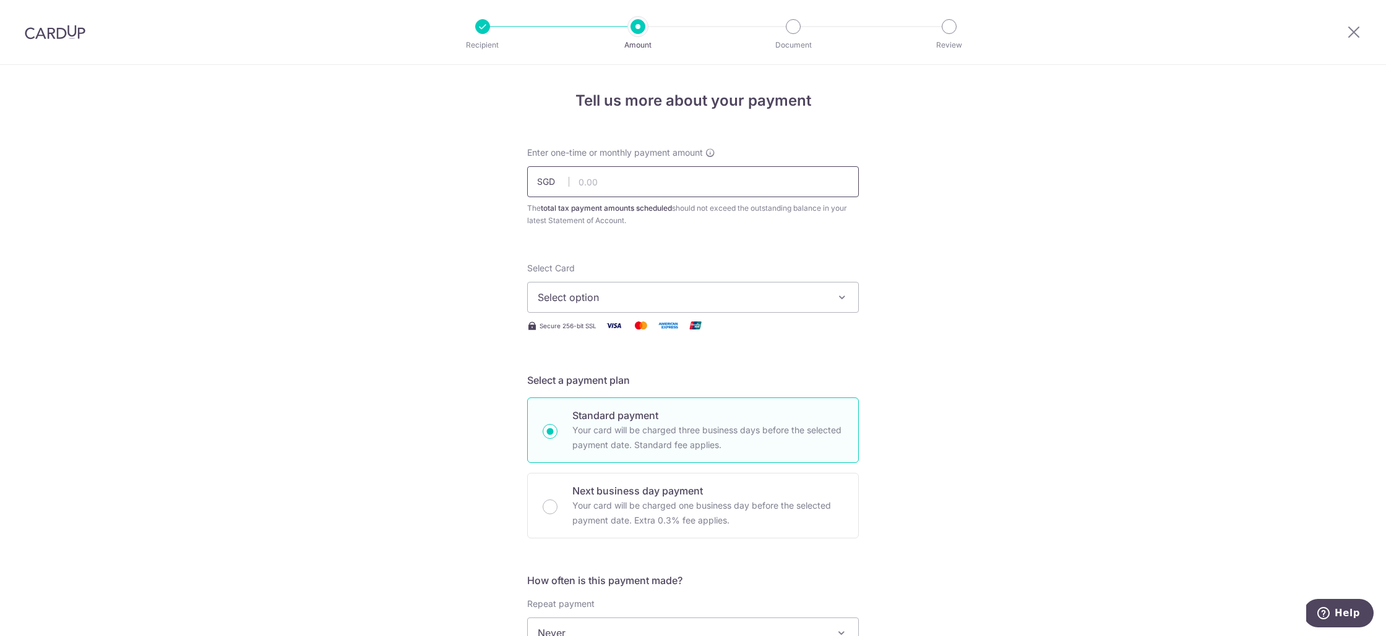
click at [609, 184] on input "text" at bounding box center [693, 181] width 332 height 31
paste input "1,024.71"
type input "1,024.71"
click at [556, 306] on button "Select option" at bounding box center [693, 297] width 332 height 31
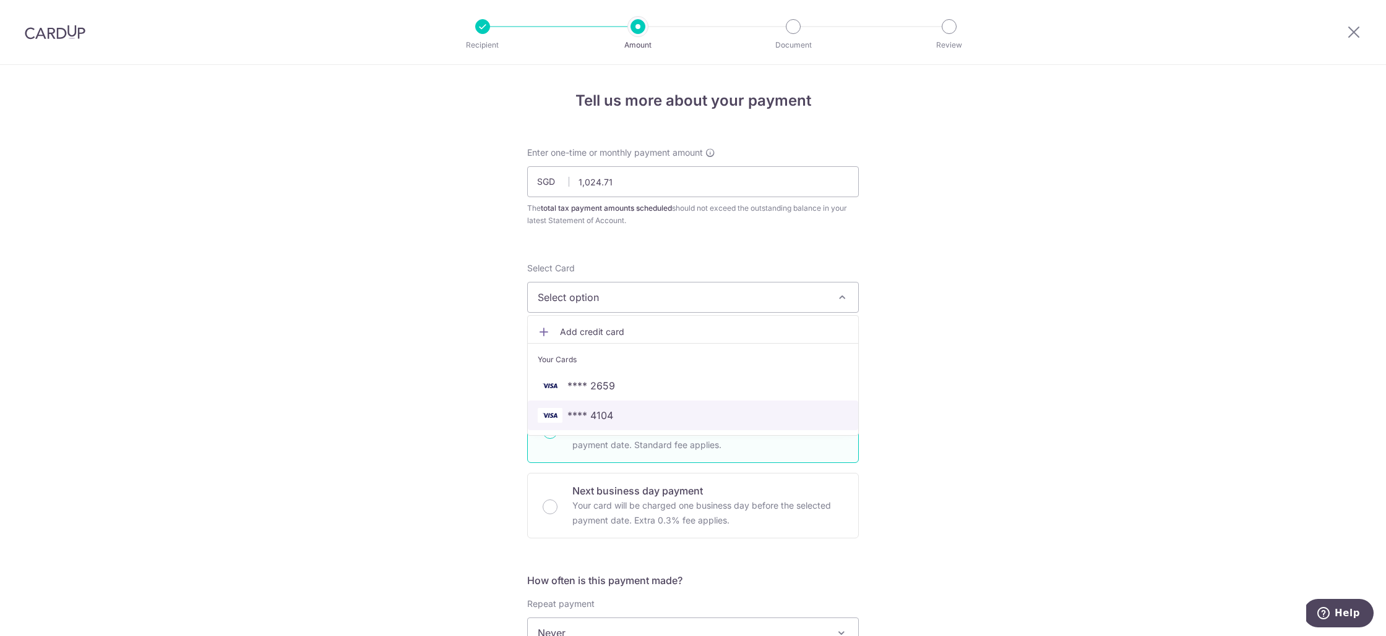
drag, startPoint x: 591, startPoint y: 413, endPoint x: 591, endPoint y: 400, distance: 13.0
click at [591, 413] on span "**** 4104" at bounding box center [590, 415] width 46 height 15
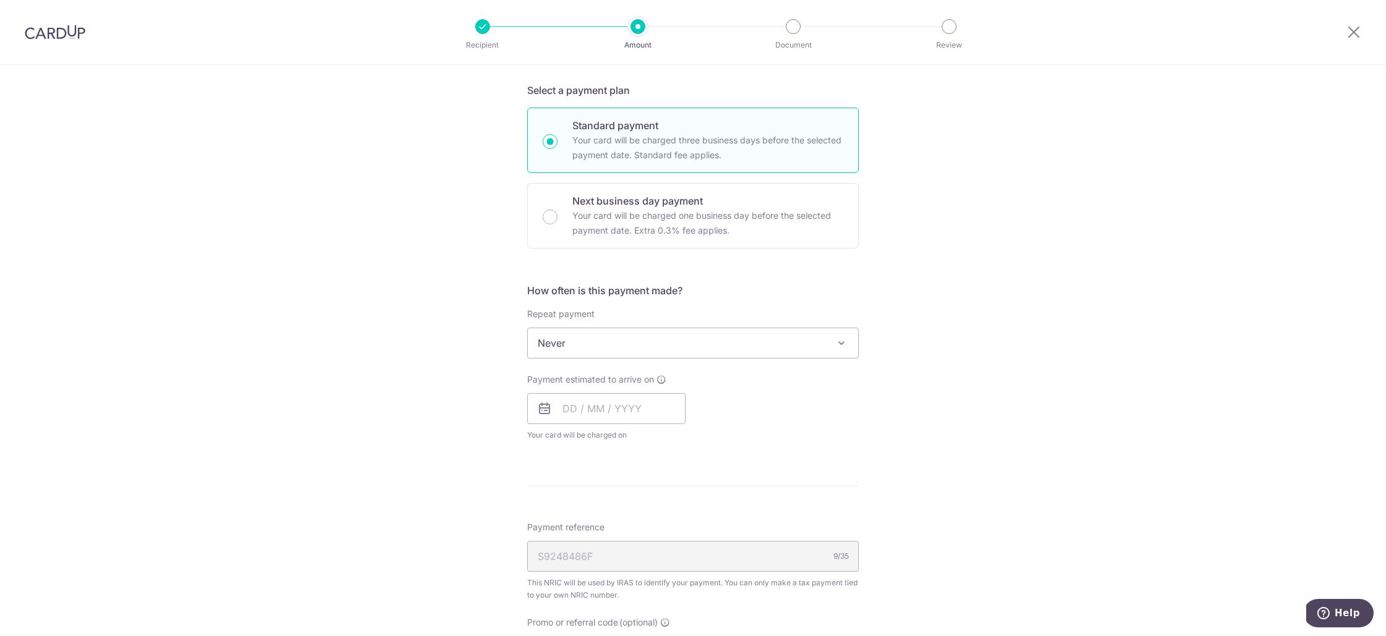
scroll to position [335, 0]
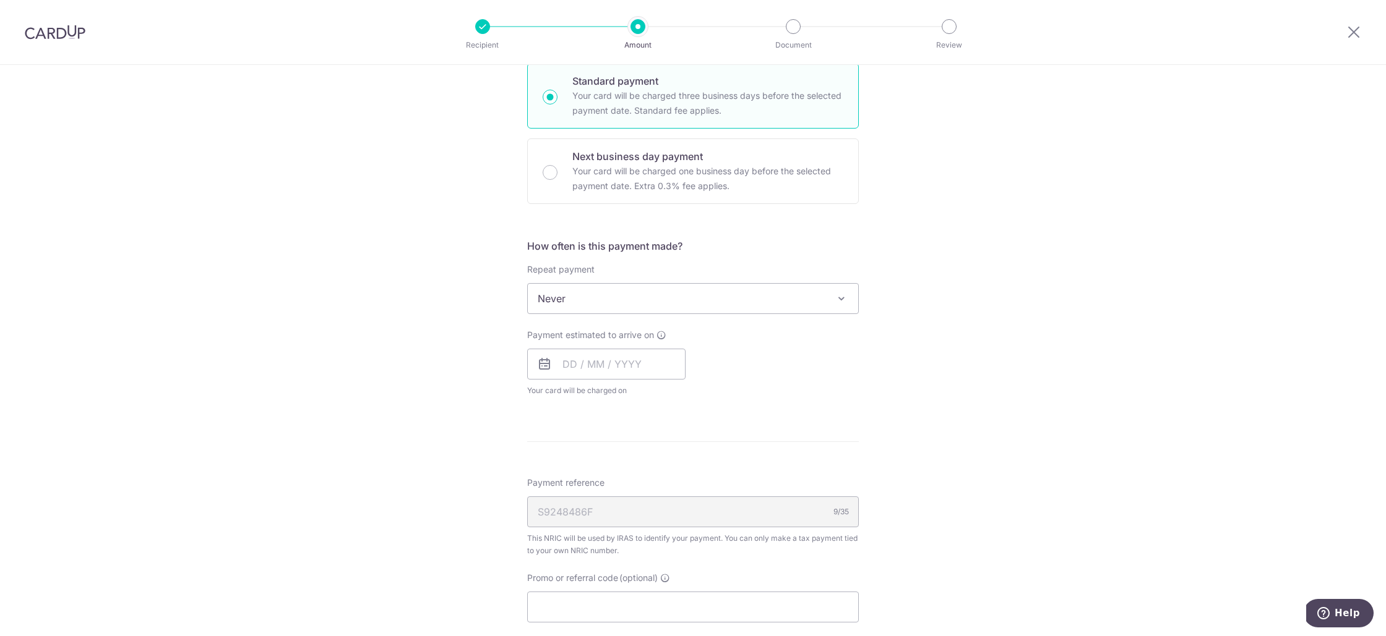
click at [599, 303] on span "Never" at bounding box center [693, 299] width 330 height 30
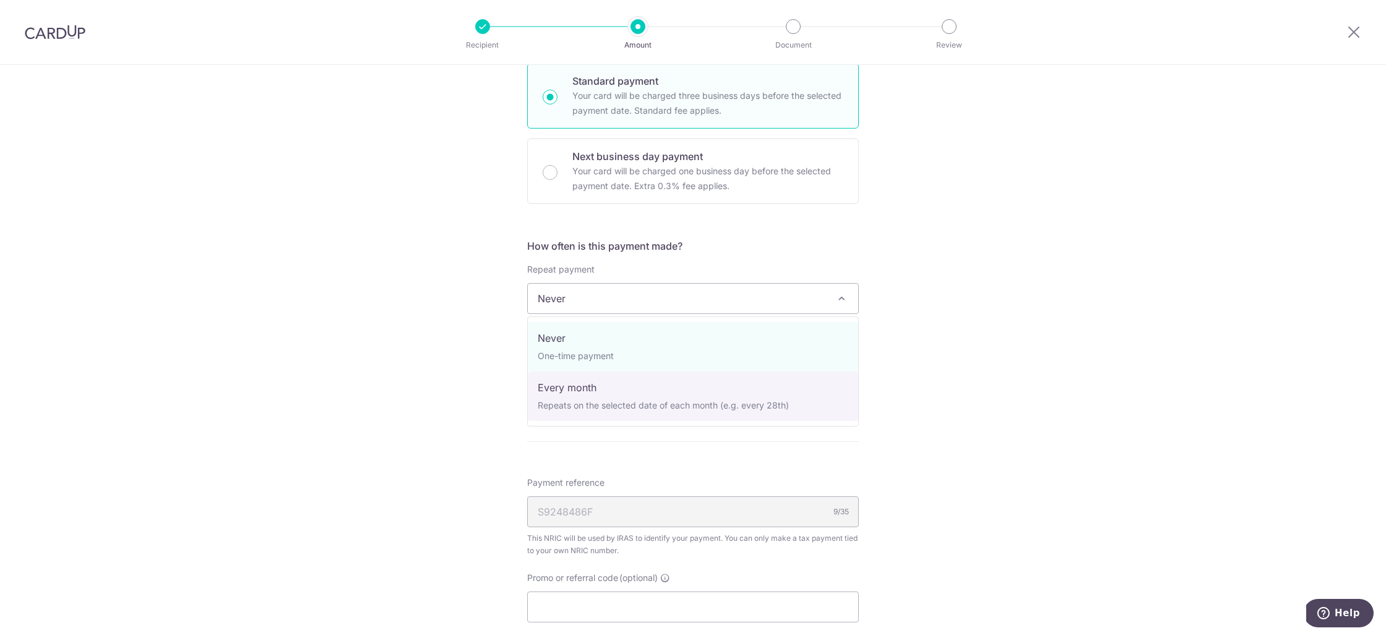
select select "3"
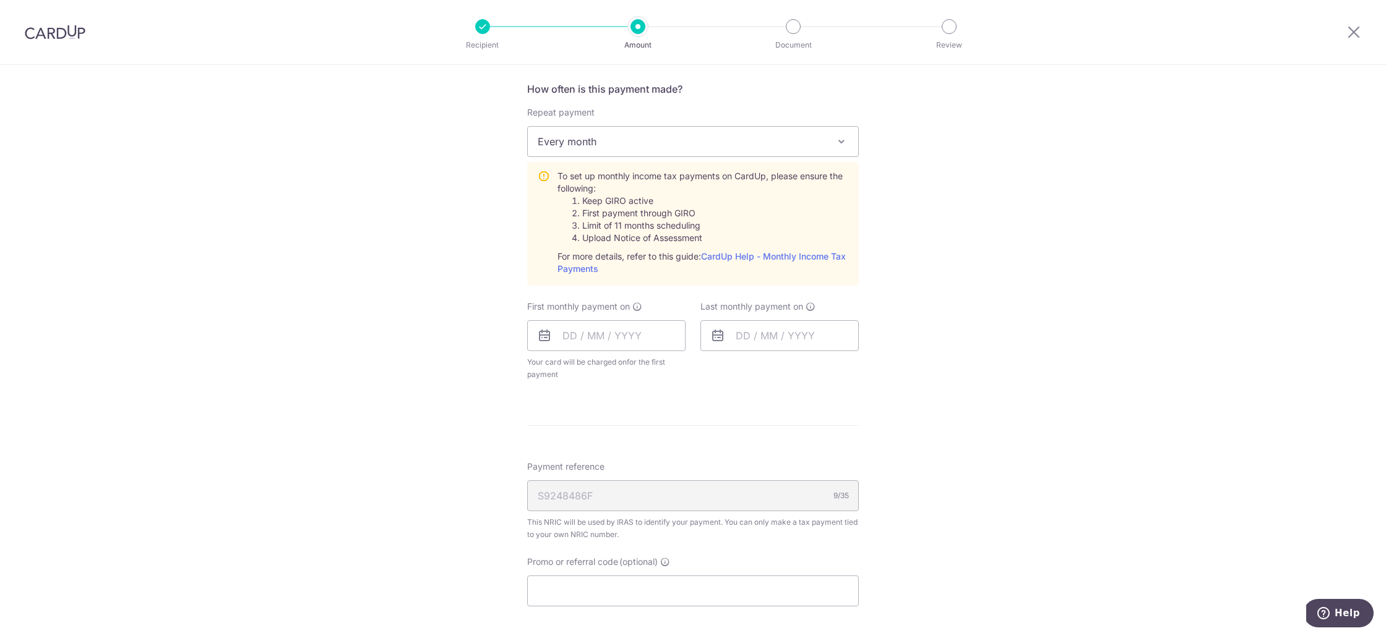
scroll to position [519, 0]
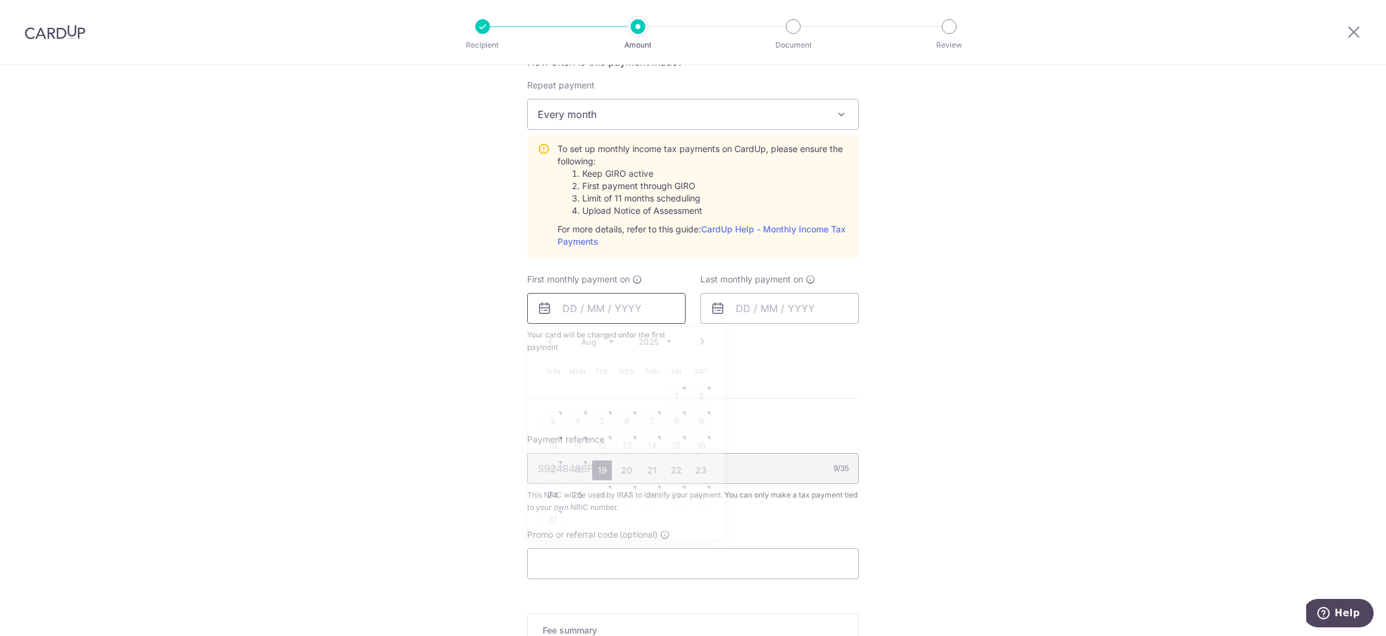
click at [609, 304] on input "text" at bounding box center [606, 308] width 158 height 31
click at [641, 344] on select "2025 2026" at bounding box center [654, 342] width 33 height 10
click at [700, 340] on link "Next" at bounding box center [702, 342] width 15 height 15
click at [702, 343] on link "Next" at bounding box center [702, 342] width 15 height 15
click at [581, 421] on table "Sun Mon Tue Wed Thu Fri Sat 1 2 3 4 5 6 7 8 9 10 11 12 13 14 15 16 17 18 19 20 …" at bounding box center [626, 436] width 173 height 148
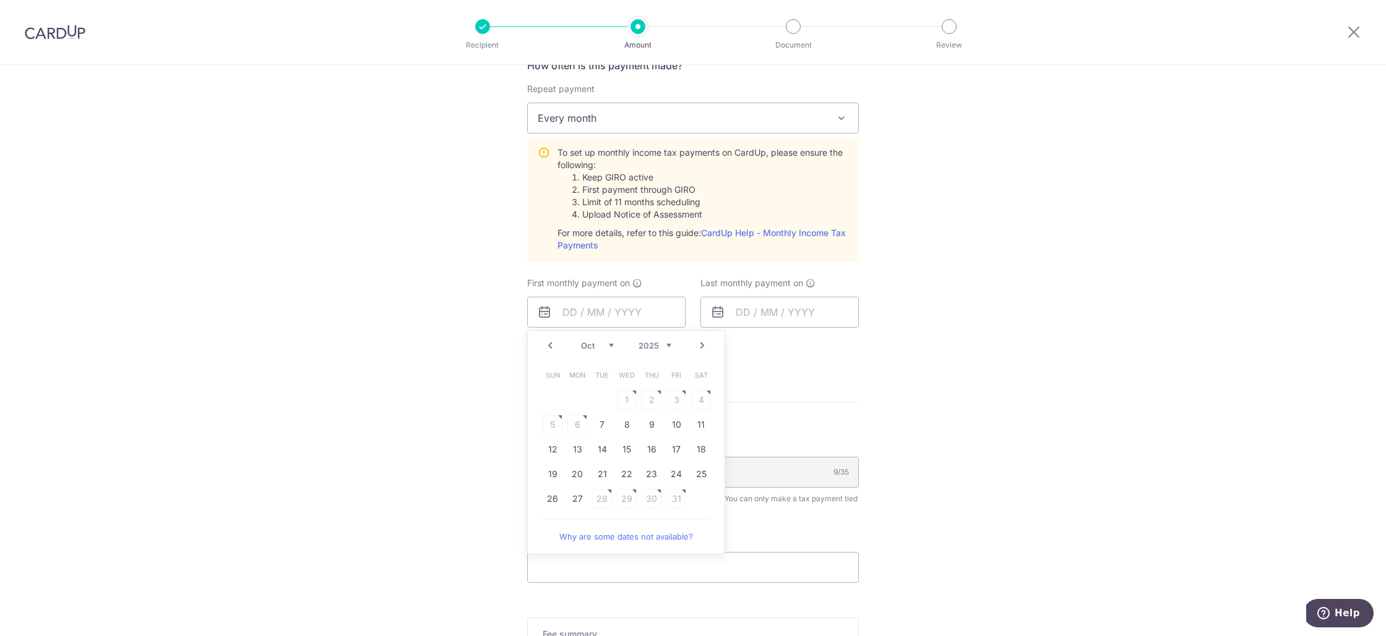
click at [552, 343] on link "Prev" at bounding box center [549, 345] width 15 height 15
click at [576, 429] on link "8" at bounding box center [577, 428] width 20 height 20
type input "[DATE]"
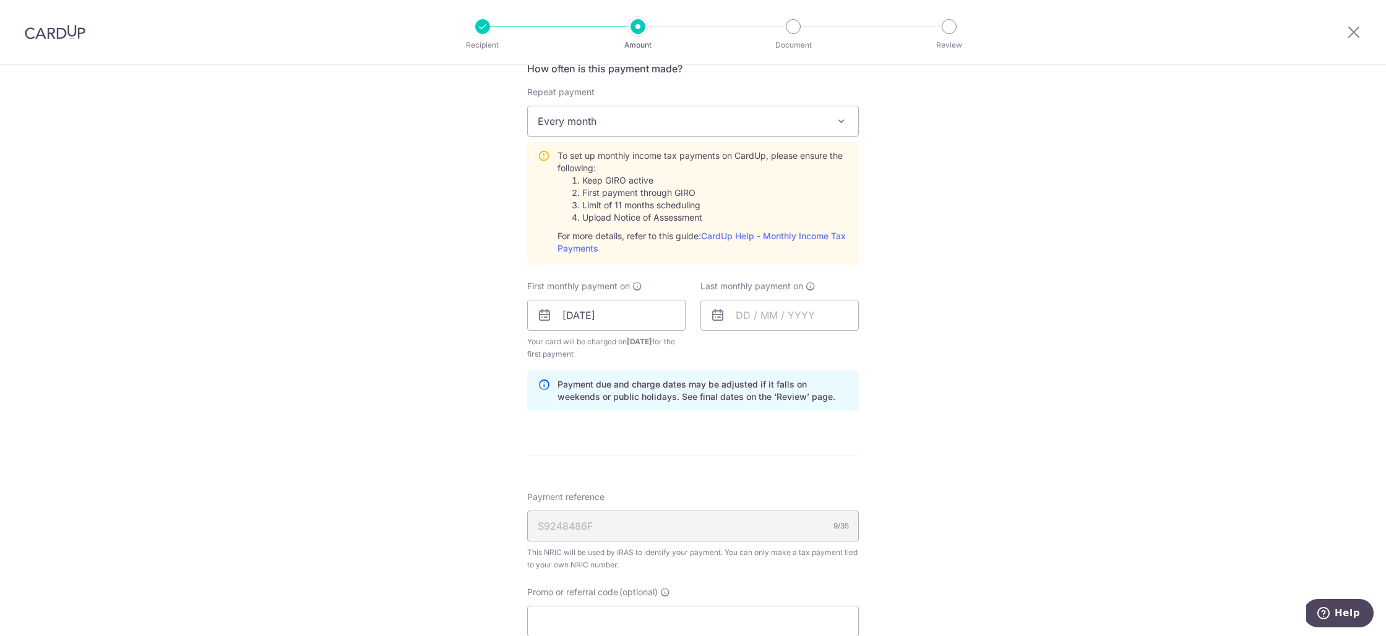
click at [915, 380] on div "Tell us more about your payment Enter one-time or monthly payment amount SGD 1,…" at bounding box center [693, 223] width 1386 height 1340
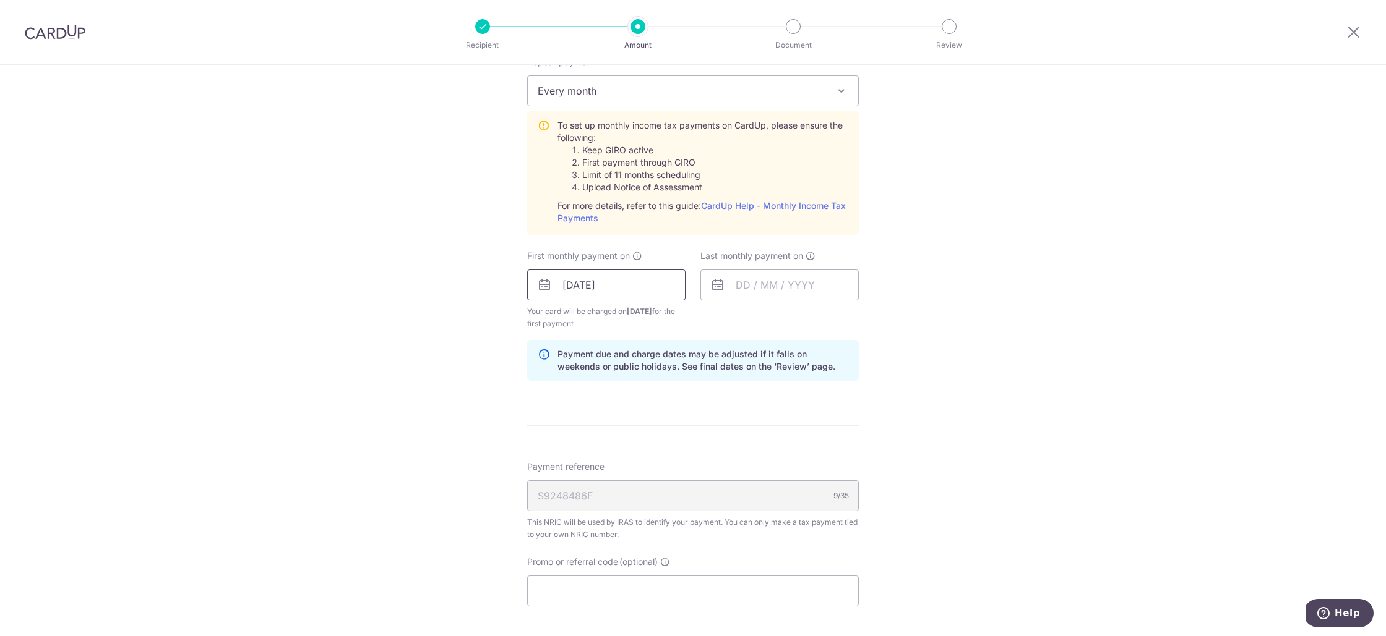
scroll to position [557, 0]
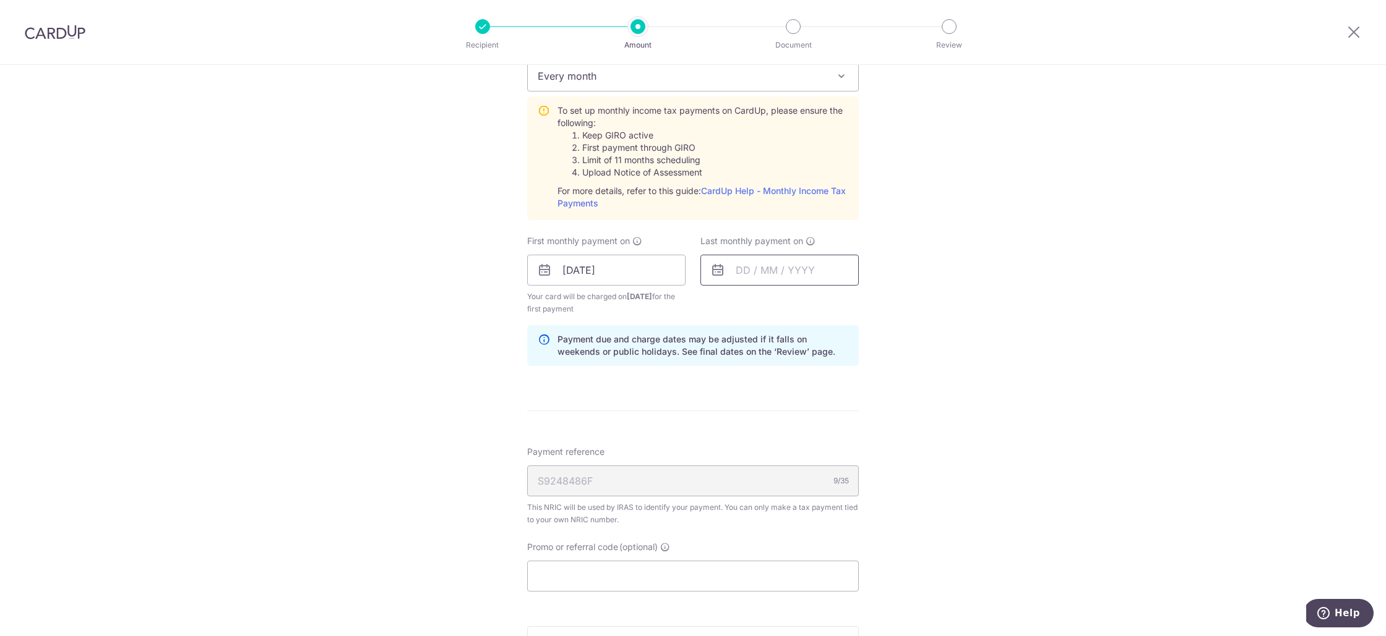
click at [734, 276] on input "text" at bounding box center [779, 270] width 158 height 31
click at [783, 302] on select "Aug Sep Oct Nov Dec" at bounding box center [770, 304] width 33 height 10
click at [748, 383] on link "8" at bounding box center [750, 383] width 20 height 20
type input "08/12/2025"
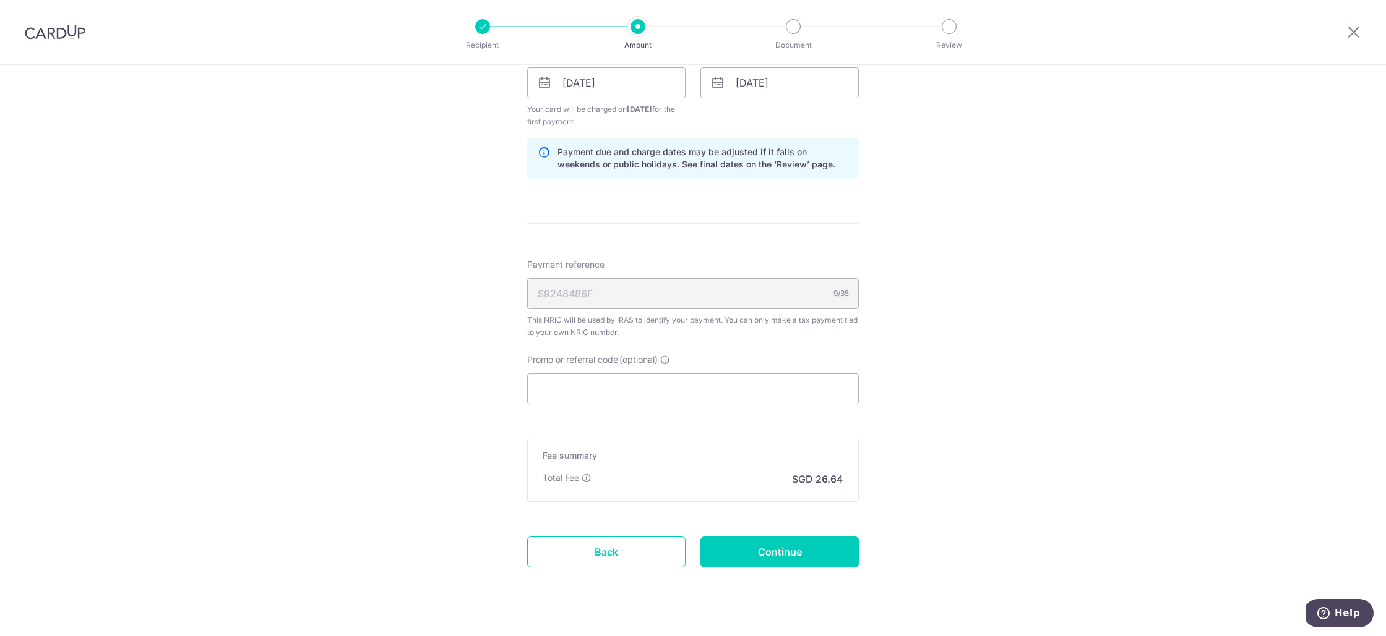
scroll to position [769, 0]
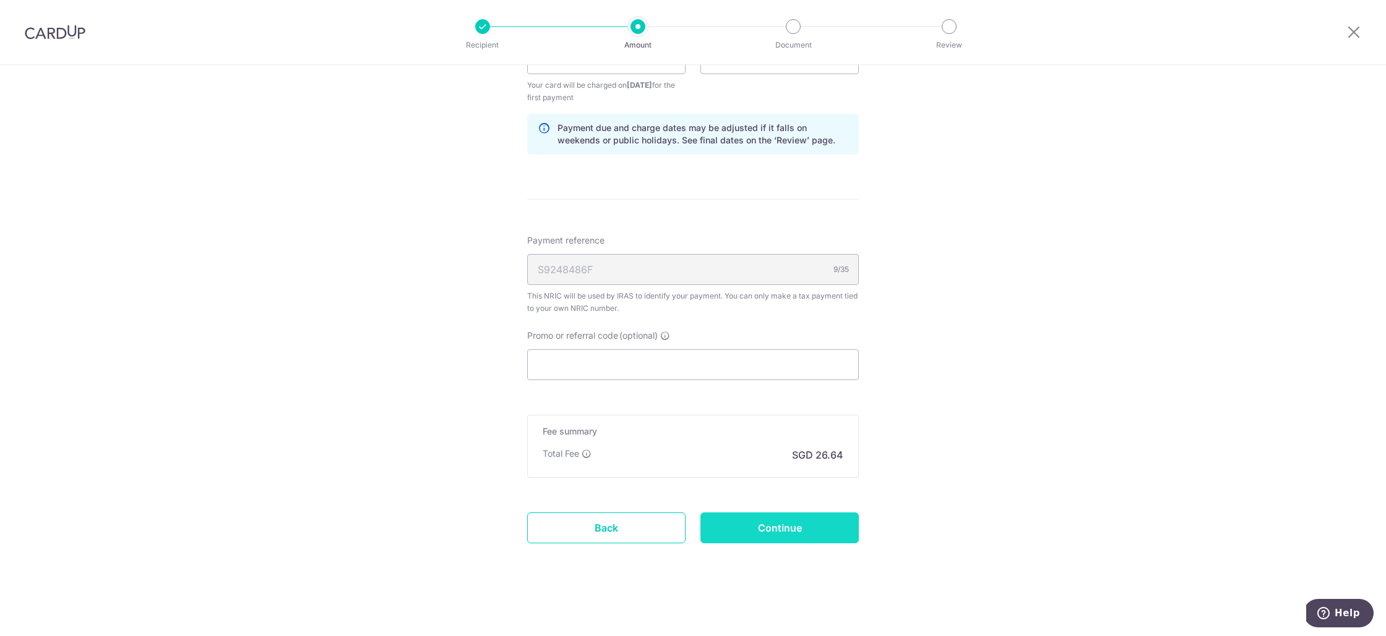
click at [775, 517] on input "Continue" at bounding box center [779, 528] width 158 height 31
type input "Create Schedule"
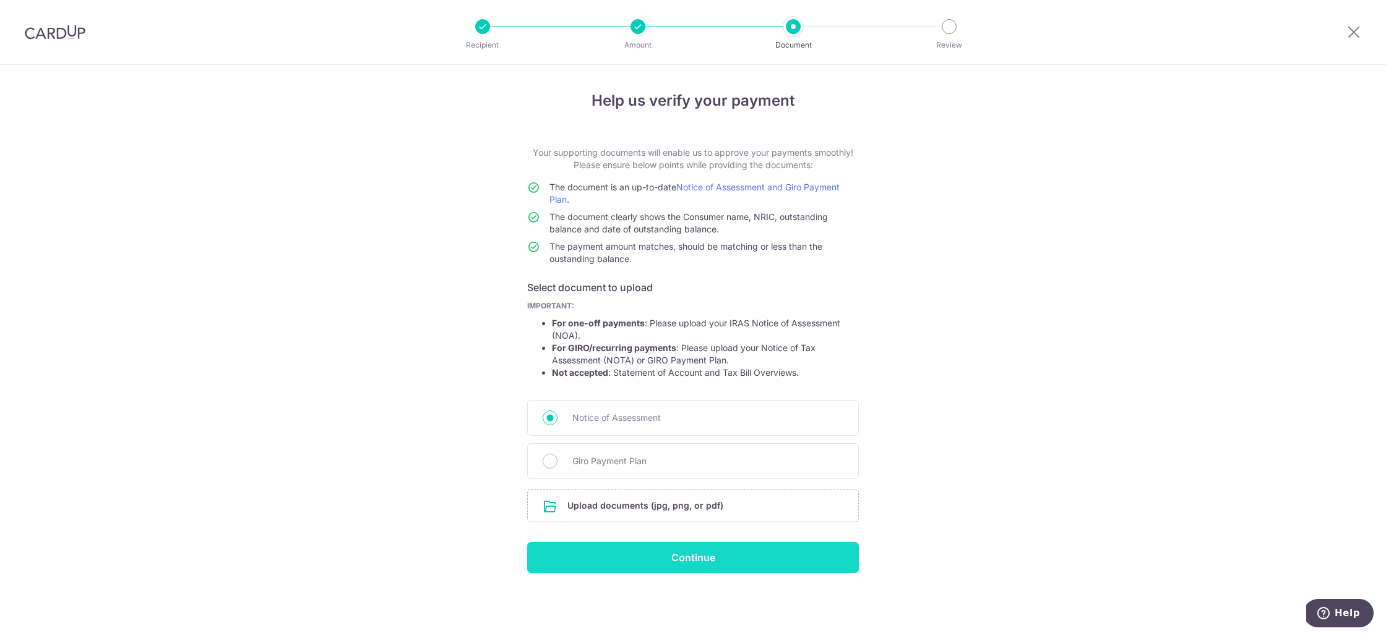
click at [638, 551] on input "Continue" at bounding box center [693, 557] width 332 height 31
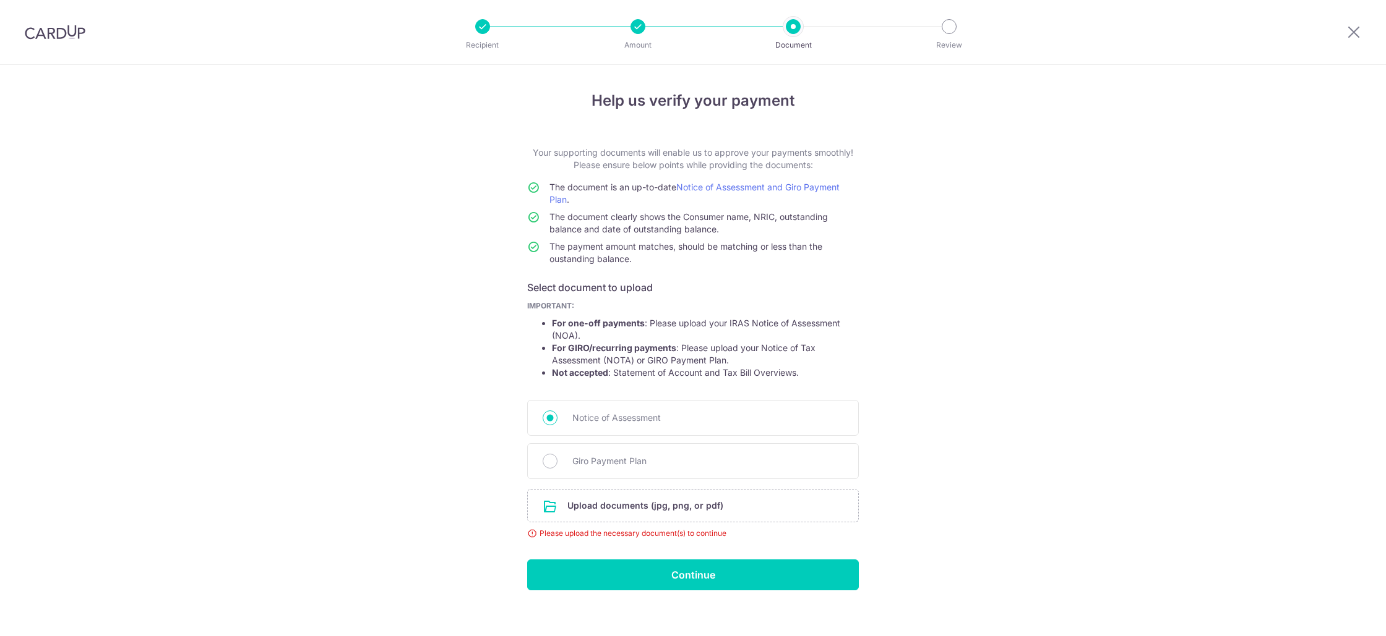
scroll to position [12, 0]
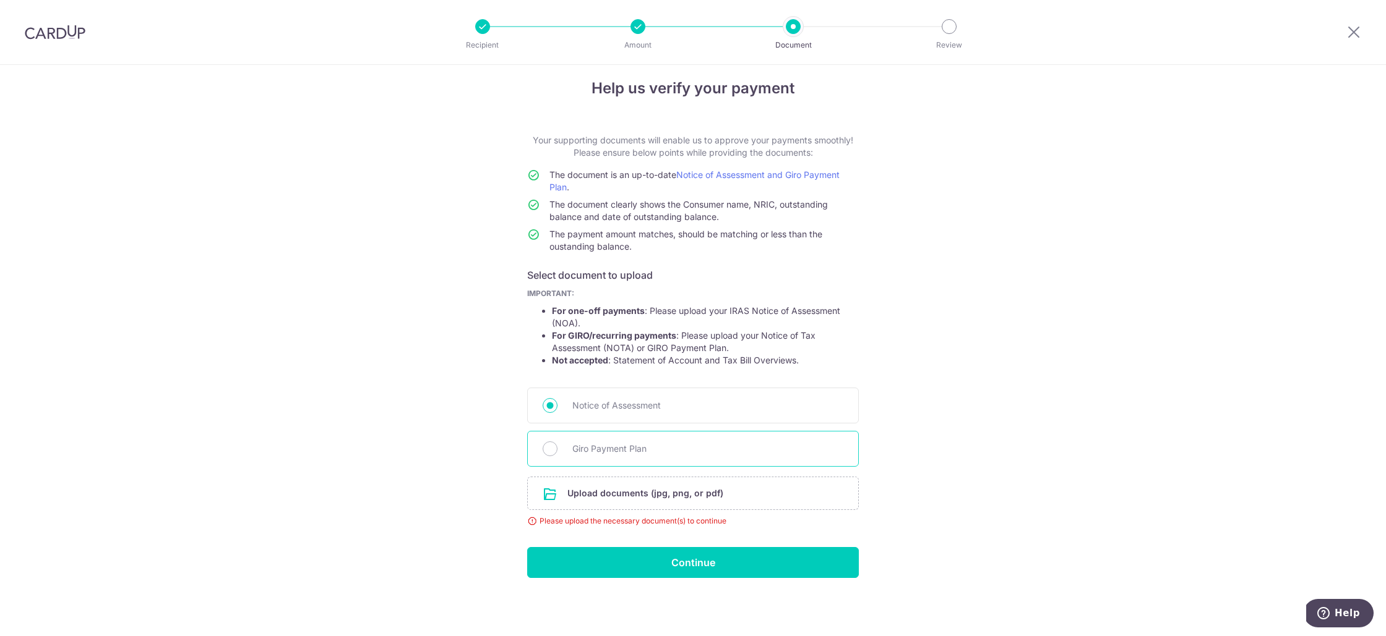
click at [630, 448] on span "Giro Payment Plan" at bounding box center [707, 449] width 271 height 15
click at [557, 448] on input "Giro Payment Plan" at bounding box center [549, 449] width 15 height 15
radio input "true"
click at [604, 499] on input "file" at bounding box center [693, 494] width 330 height 32
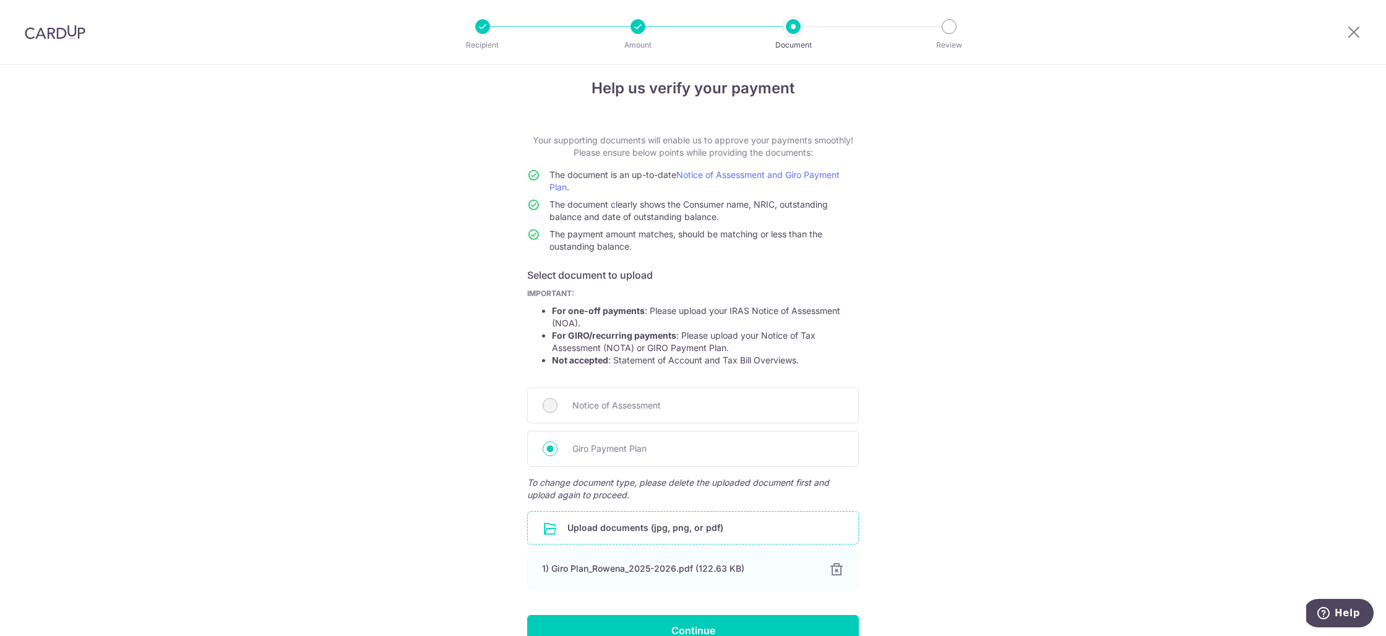
scroll to position [80, 0]
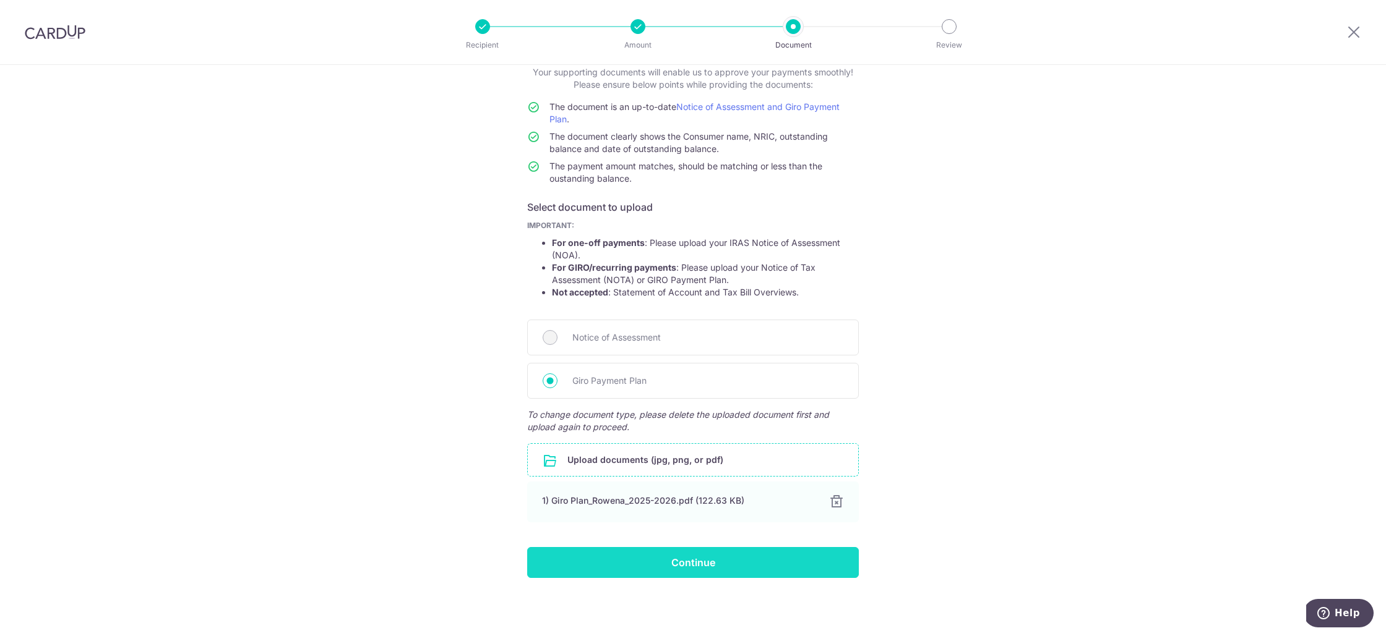
click at [693, 553] on input "Continue" at bounding box center [693, 562] width 332 height 31
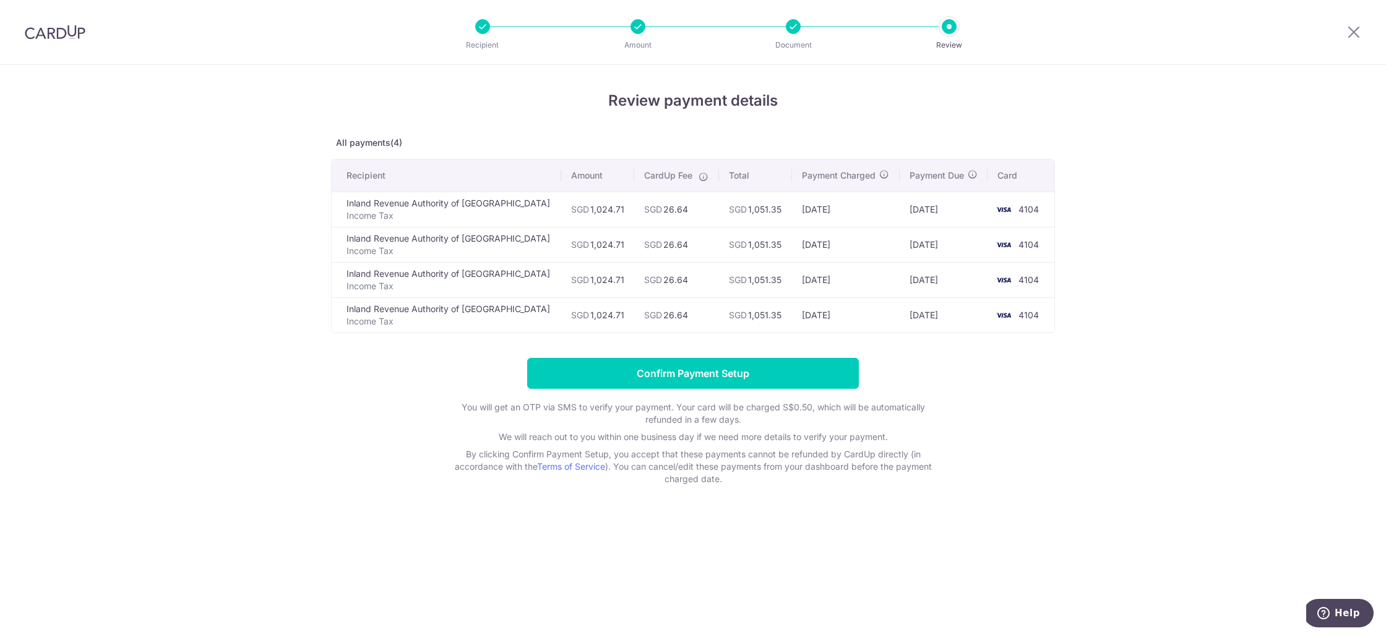
click at [862, 170] on div "Payment Charged" at bounding box center [846, 175] width 88 height 12
click at [757, 372] on input "Confirm Payment Setup" at bounding box center [693, 373] width 332 height 31
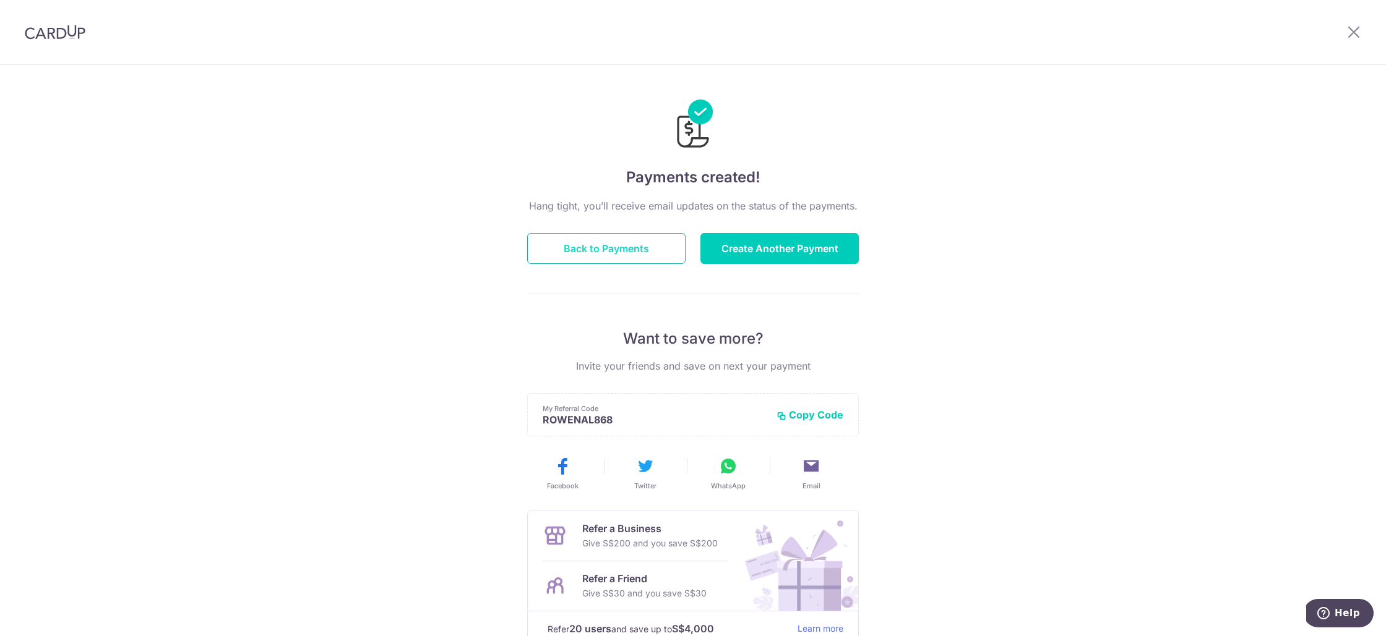
click at [634, 260] on button "Back to Payments" at bounding box center [606, 248] width 158 height 31
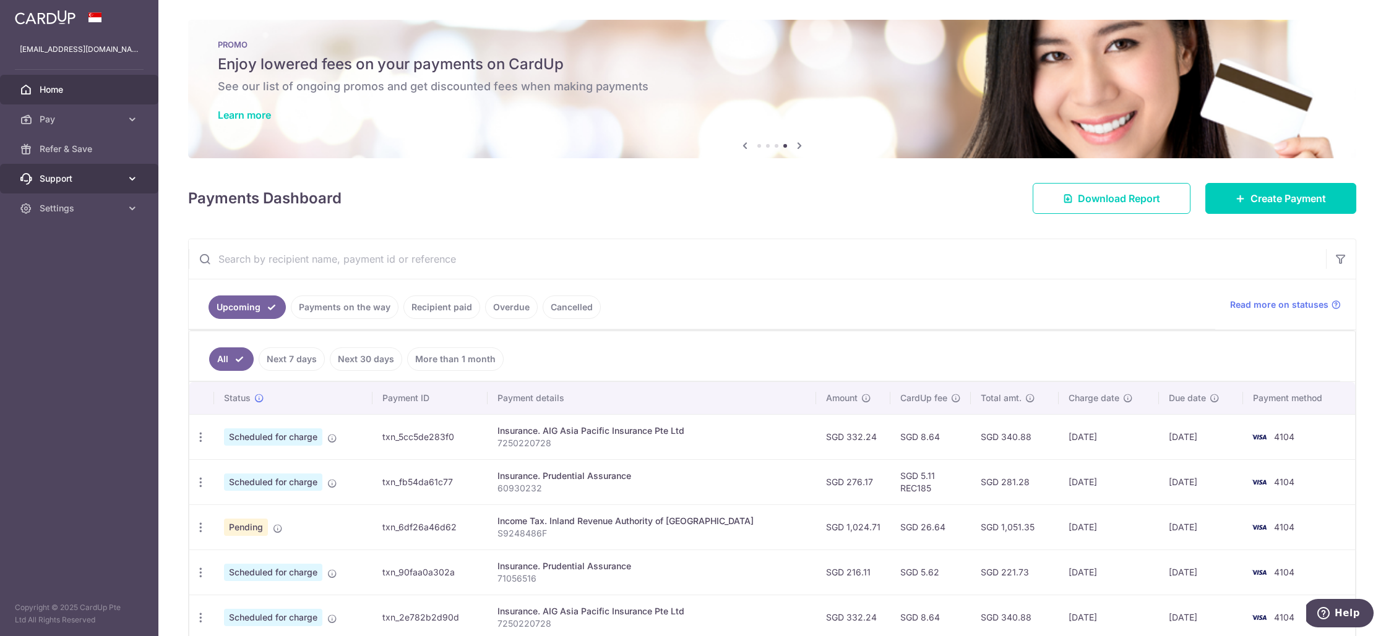
click at [72, 186] on link "Support" at bounding box center [79, 179] width 158 height 30
click at [62, 235] on span "Contact Us" at bounding box center [81, 238] width 82 height 12
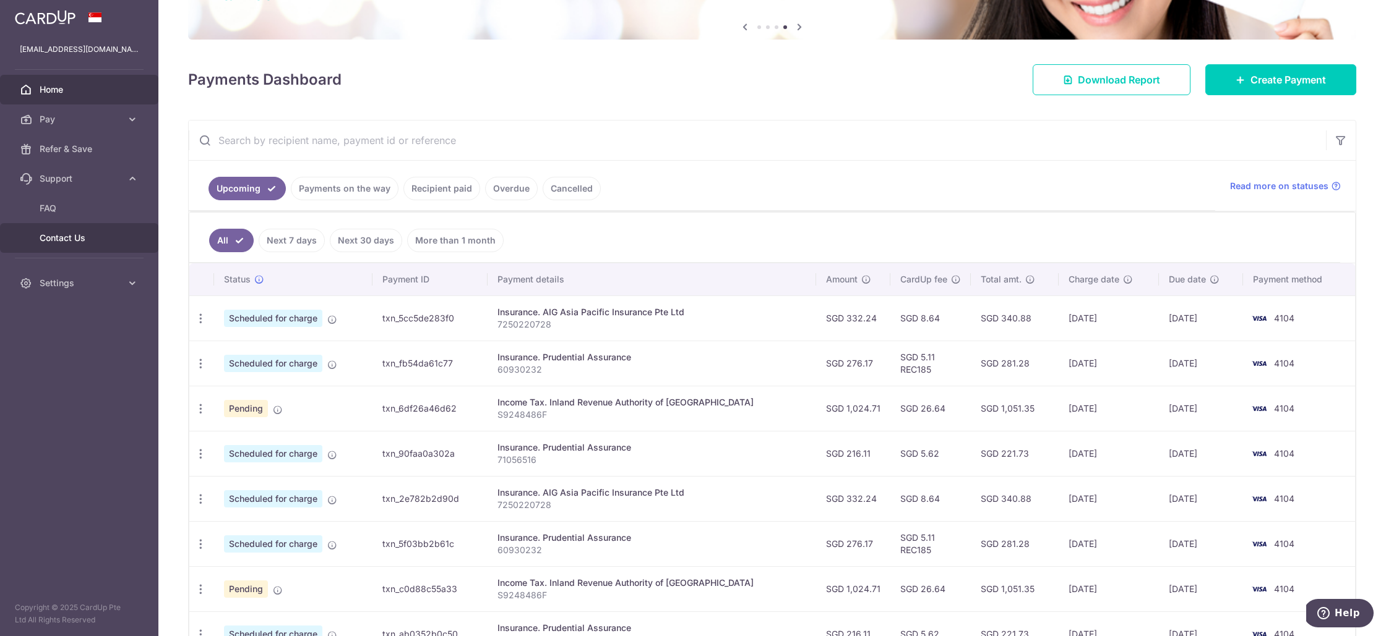
scroll to position [103, 0]
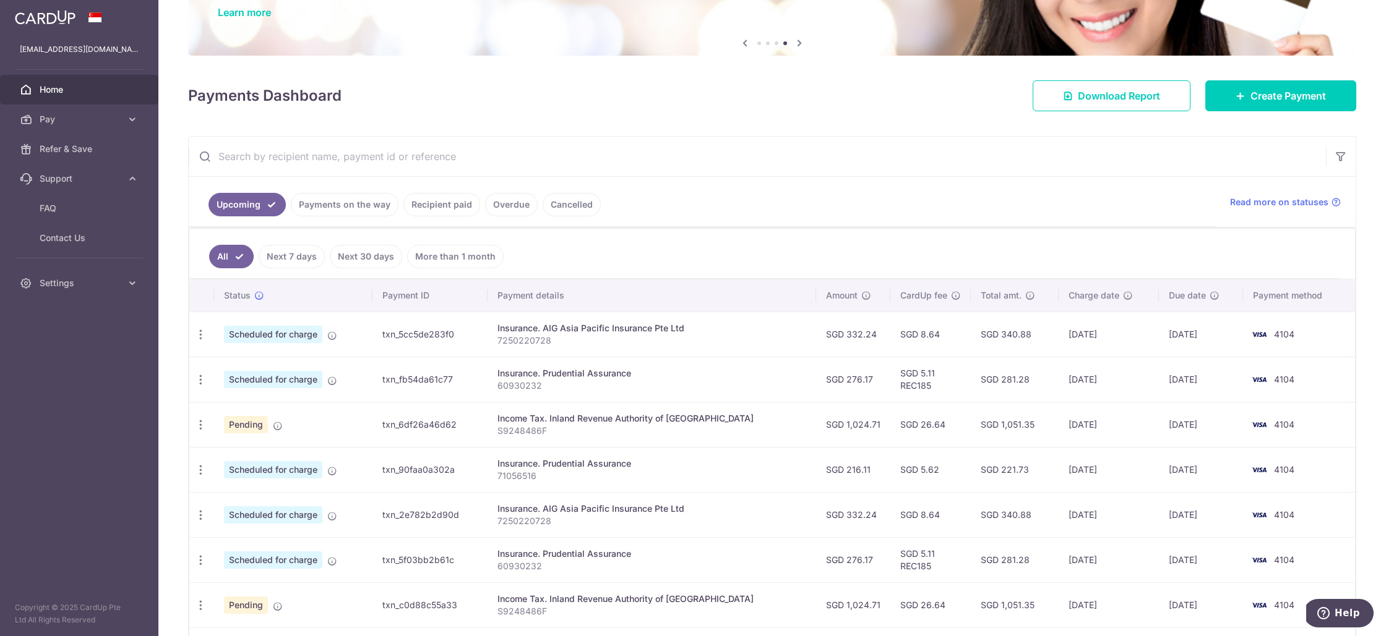
click at [248, 197] on link "Upcoming" at bounding box center [246, 205] width 77 height 24
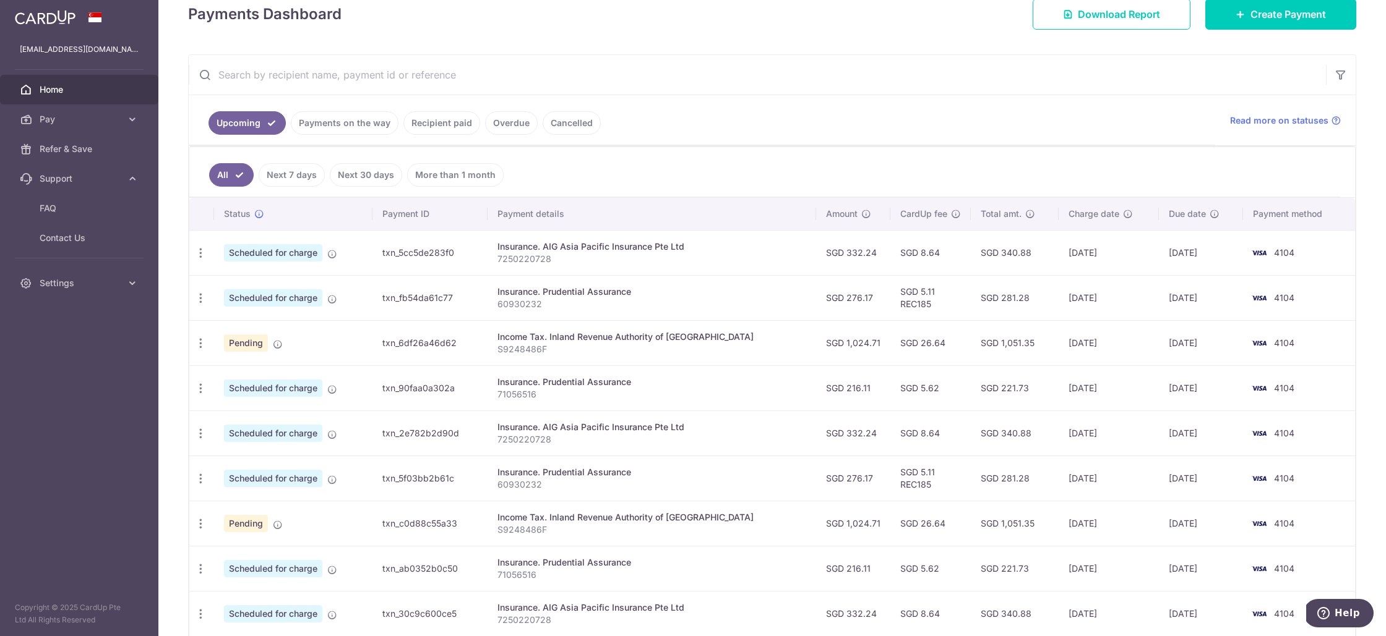
scroll to position [235, 0]
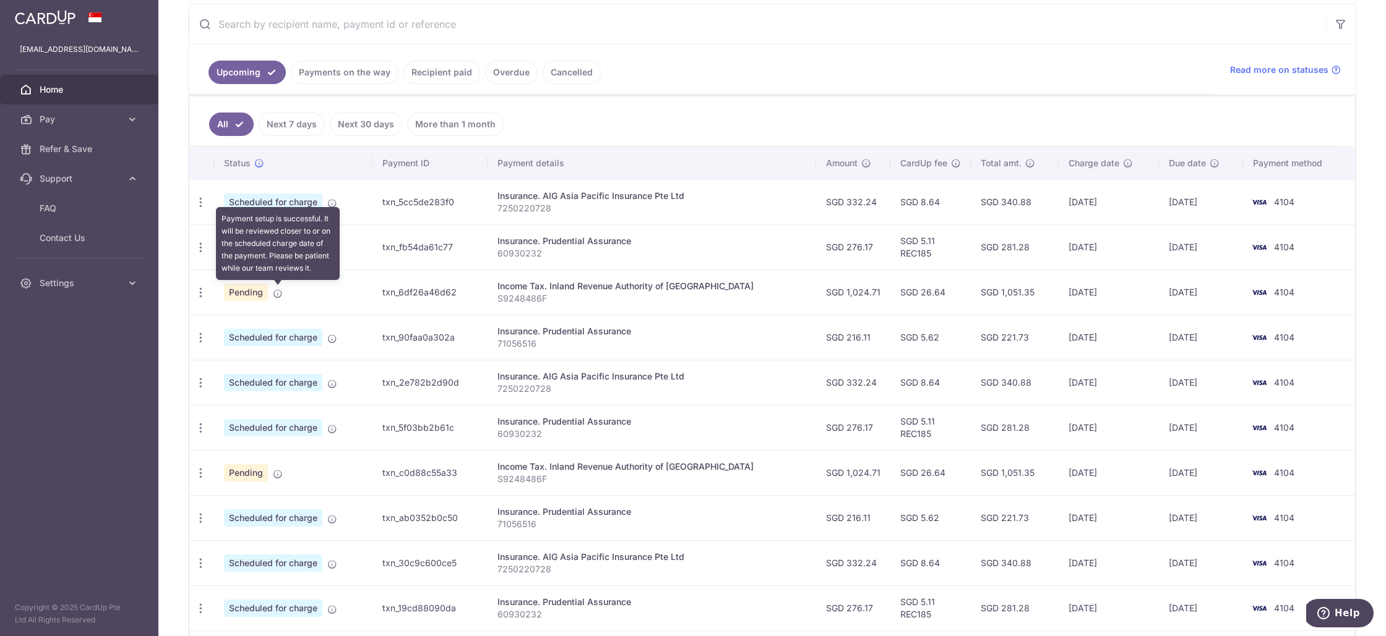
click at [275, 292] on icon at bounding box center [278, 294] width 10 height 10
click at [242, 294] on span "Pending" at bounding box center [246, 292] width 44 height 17
click at [198, 209] on icon "button" at bounding box center [200, 202] width 13 height 13
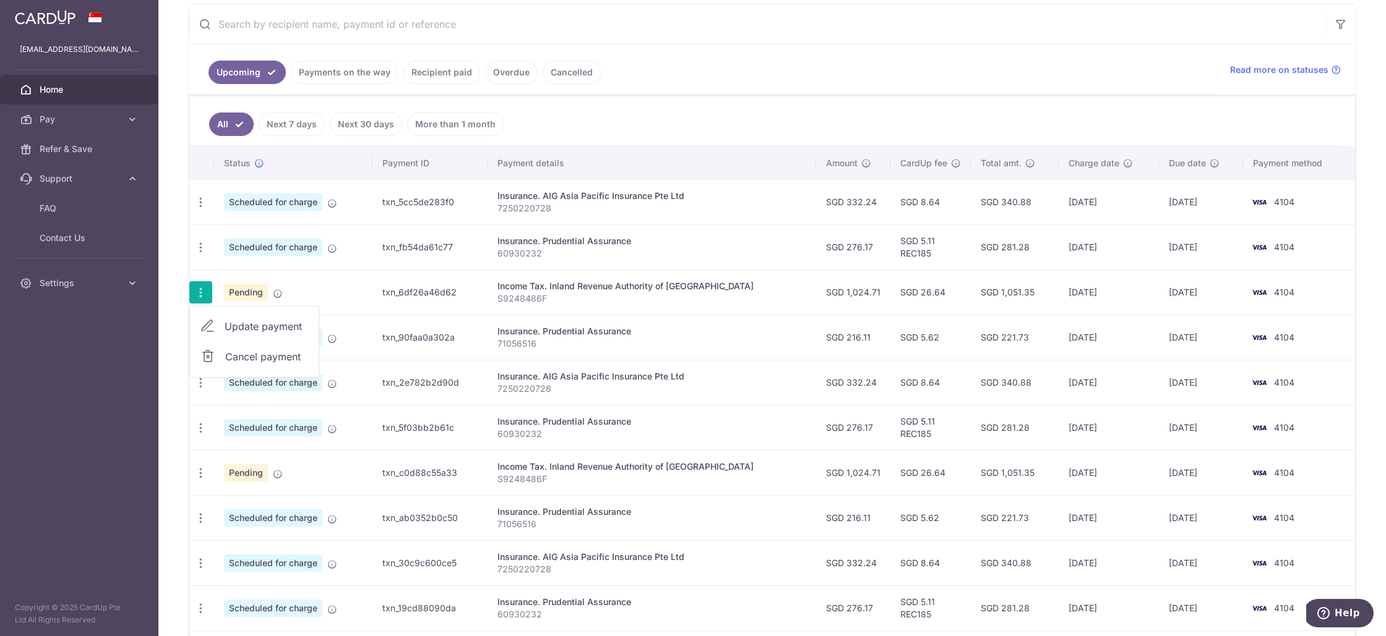
click at [270, 333] on span "Update payment" at bounding box center [267, 326] width 84 height 15
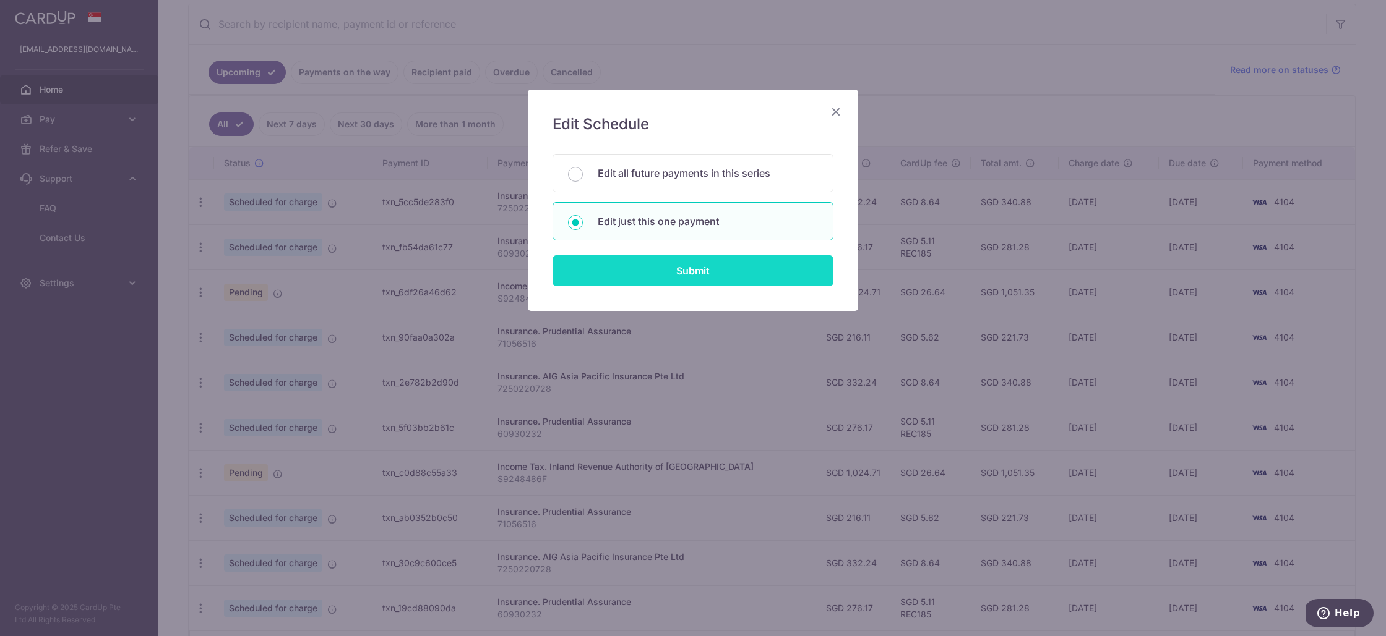
drag, startPoint x: 607, startPoint y: 176, endPoint x: 645, endPoint y: 279, distance: 109.6
click at [605, 178] on p "Edit all future payments in this series" at bounding box center [708, 173] width 220 height 15
radio input "true"
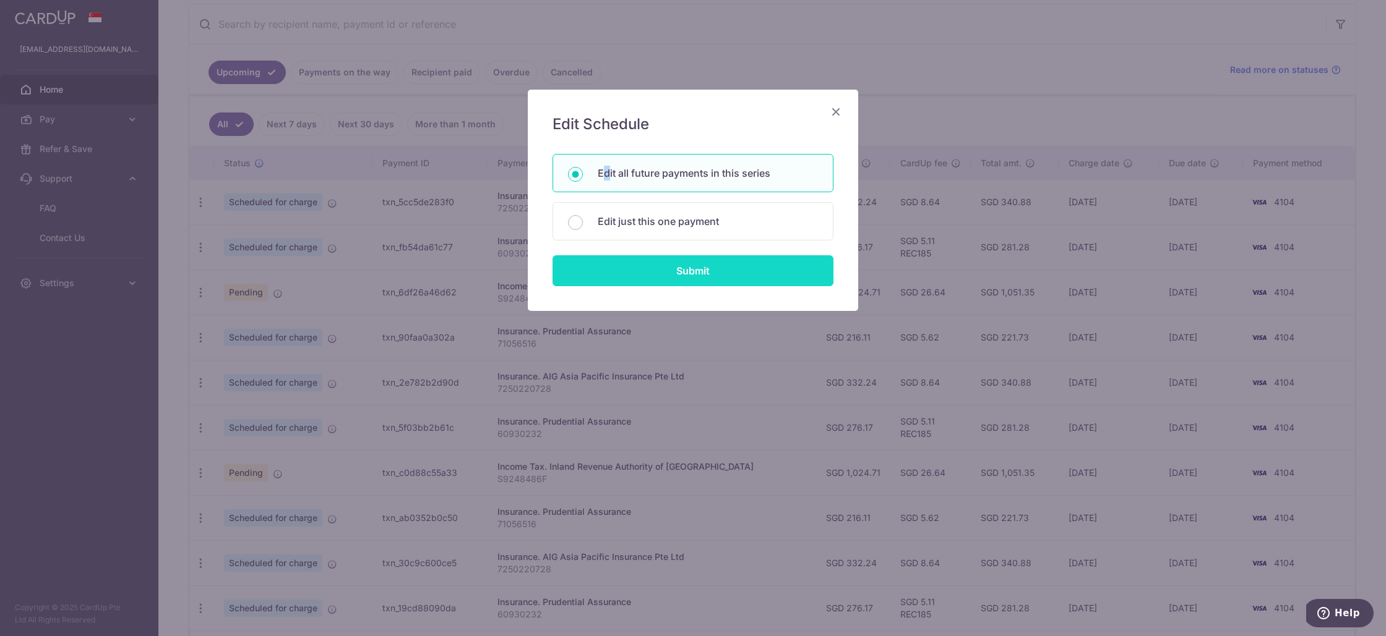
click at [640, 279] on input "Submit" at bounding box center [692, 270] width 281 height 31
radio input "true"
type input "1,024.71"
type input "S9248486F"
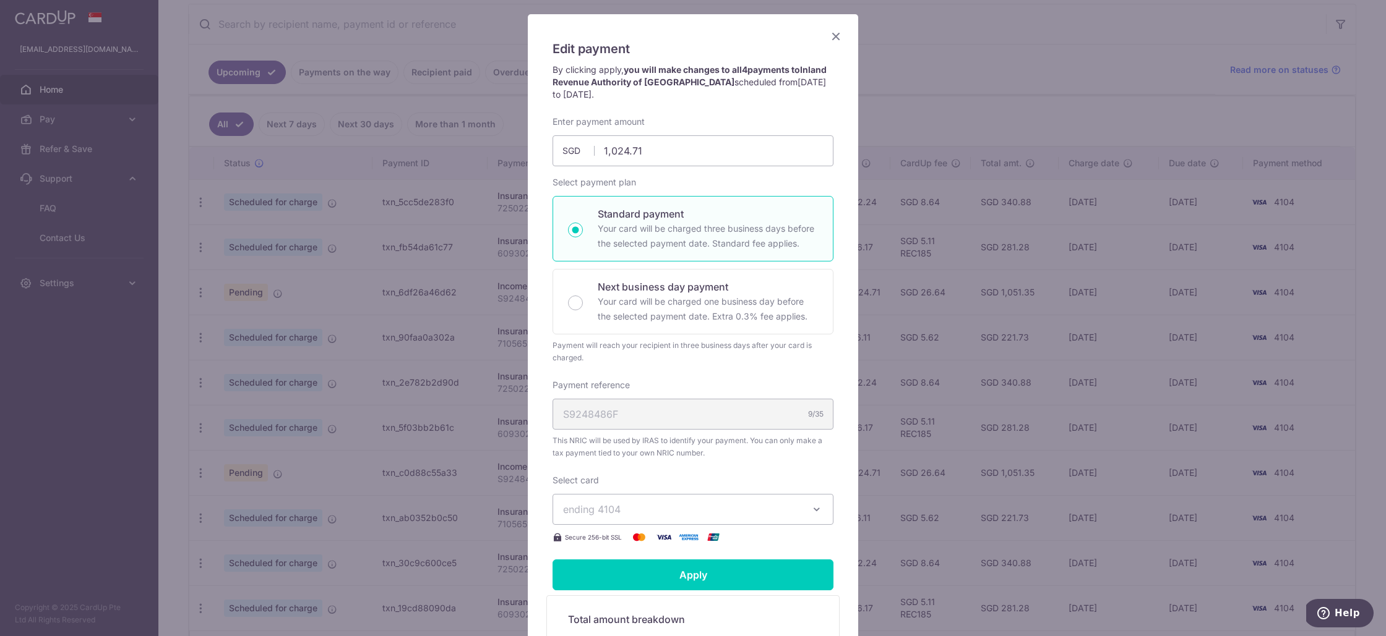
scroll to position [80, 0]
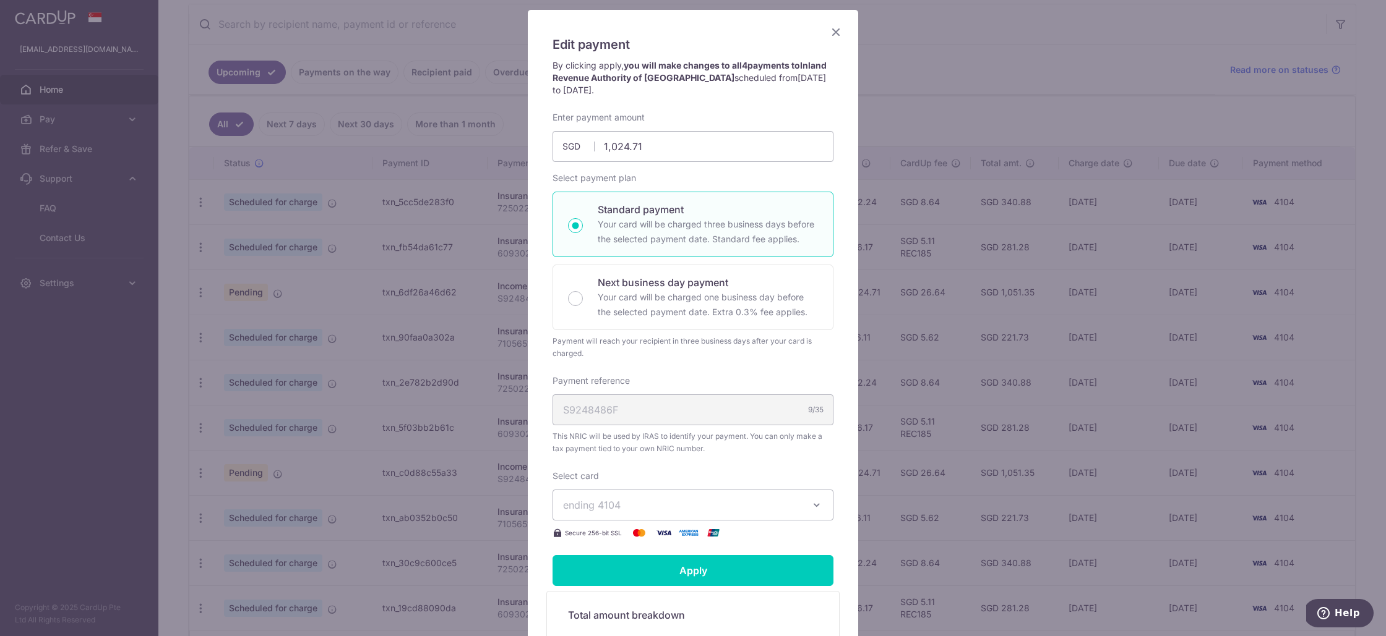
click at [623, 202] on div "Standard payment Your card will be charged three business days before the selec…" at bounding box center [692, 225] width 281 height 66
radio input "true"
click at [838, 30] on icon "Close" at bounding box center [835, 31] width 15 height 15
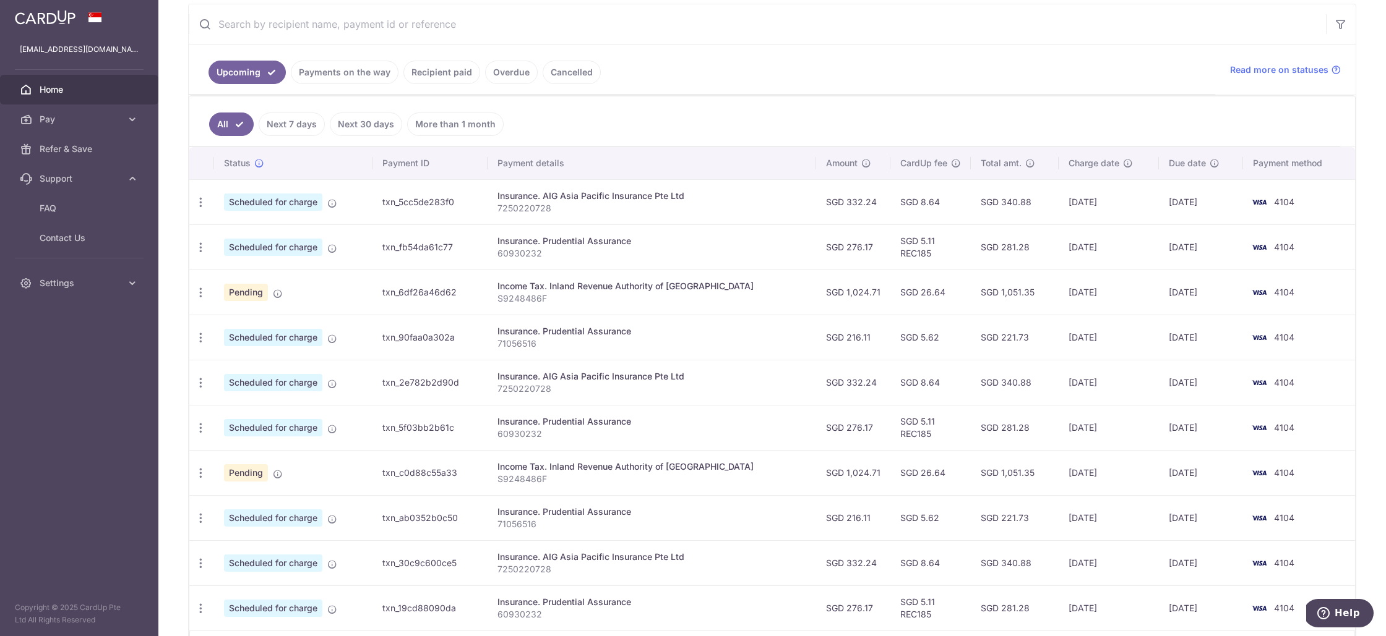
click at [112, 442] on aside "[EMAIL_ADDRESS][DOMAIN_NAME] Home Pay Payments Recipients Cards Refer & Save Su…" at bounding box center [79, 318] width 158 height 636
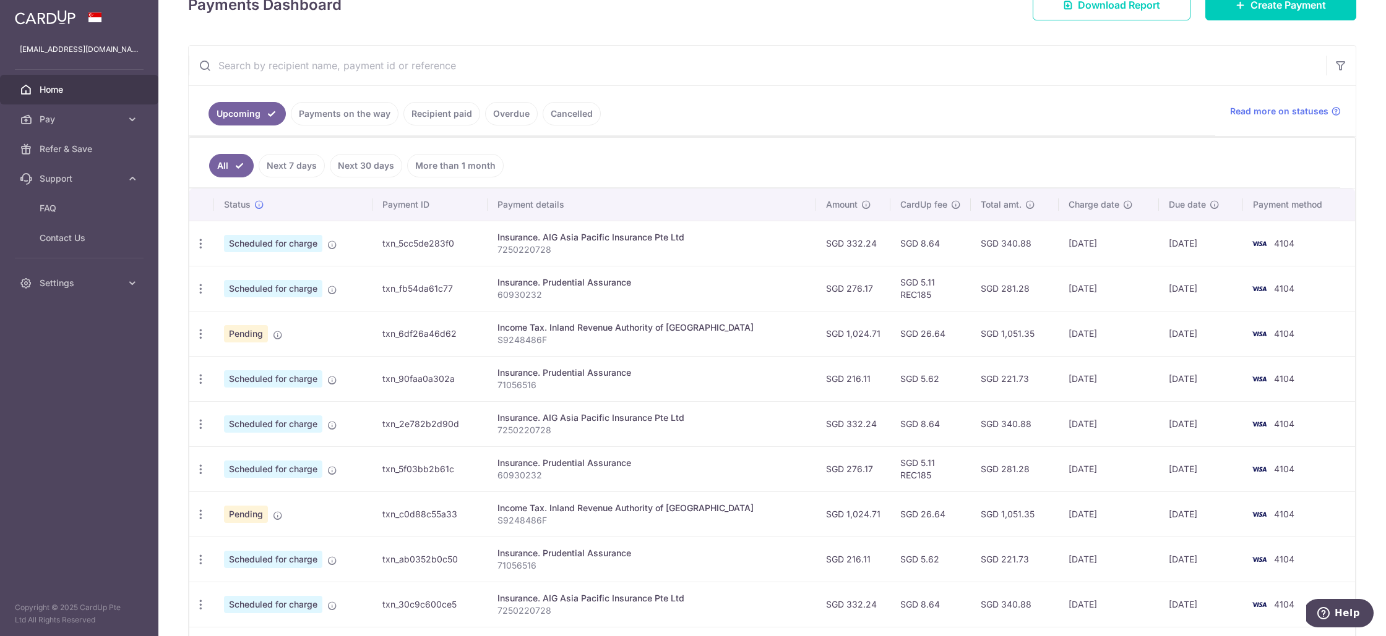
scroll to position [192, 0]
drag, startPoint x: 1100, startPoint y: 335, endPoint x: 1058, endPoint y: 333, distance: 42.7
click at [1058, 333] on td "[DATE]" at bounding box center [1108, 334] width 100 height 45
drag, startPoint x: 1163, startPoint y: 334, endPoint x: 1215, endPoint y: 336, distance: 51.4
click at [1215, 336] on td "[DATE]" at bounding box center [1201, 334] width 84 height 45
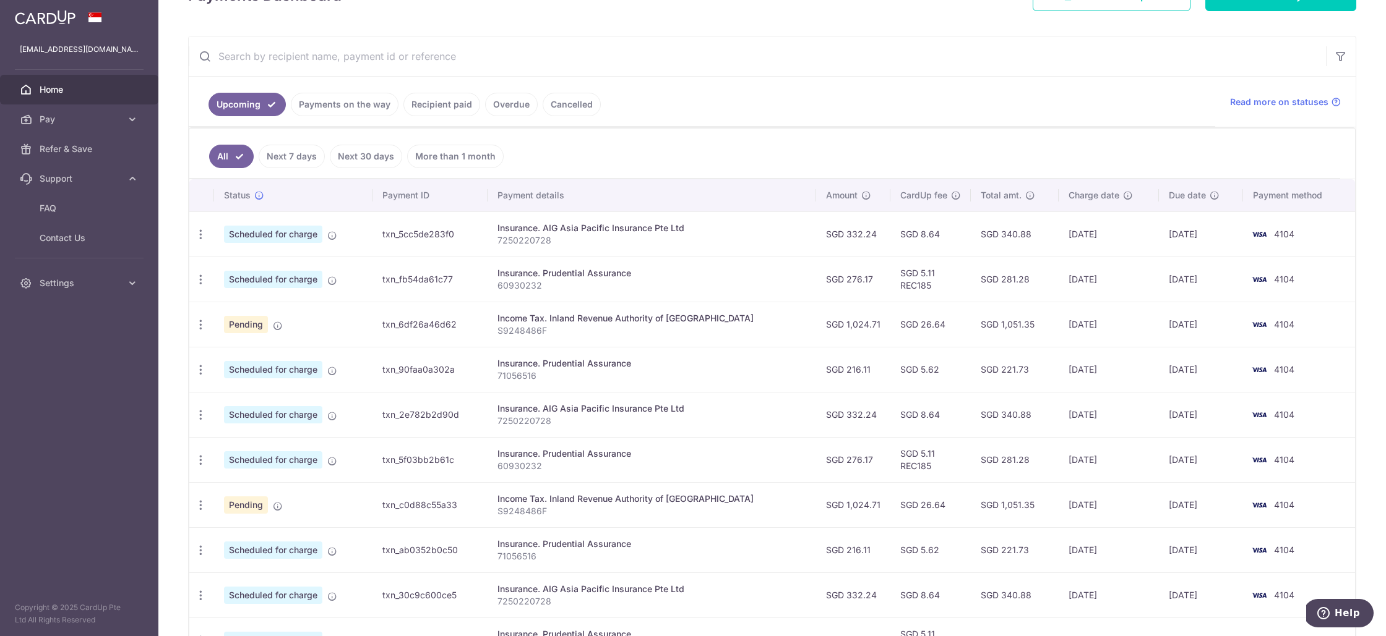
scroll to position [111, 0]
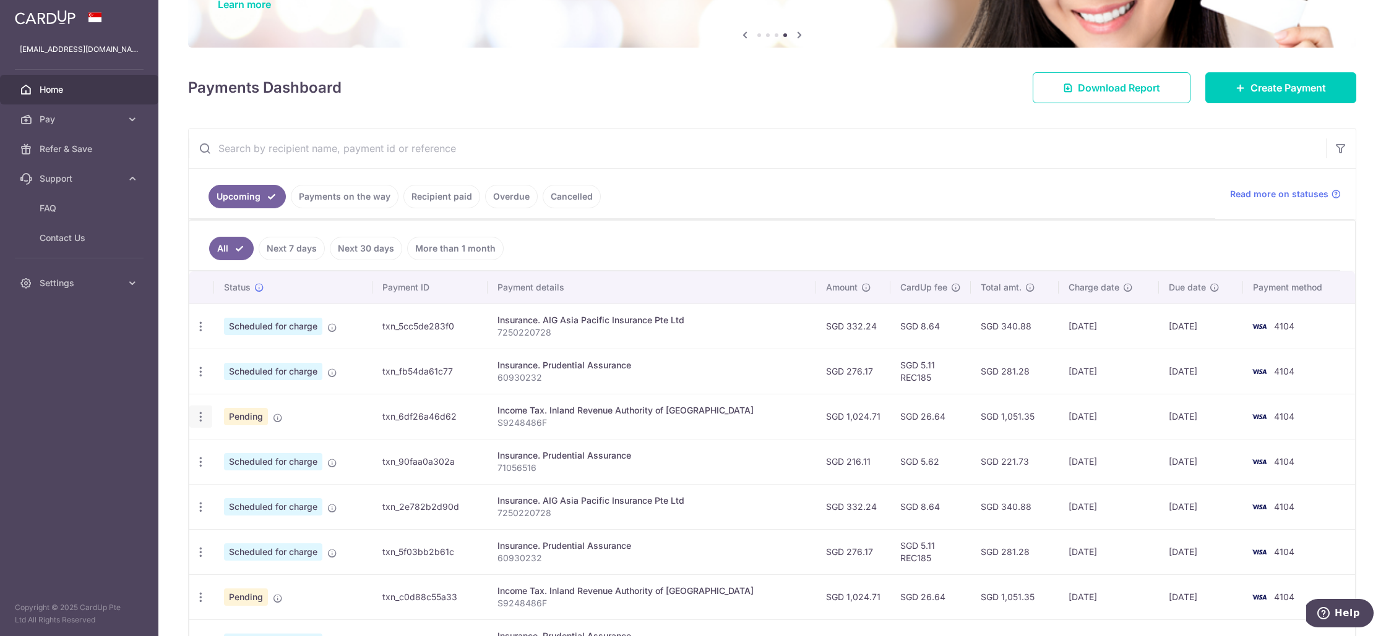
click at [202, 333] on icon "button" at bounding box center [200, 326] width 13 height 13
click at [249, 453] on span "Update payment" at bounding box center [267, 450] width 84 height 15
radio input "true"
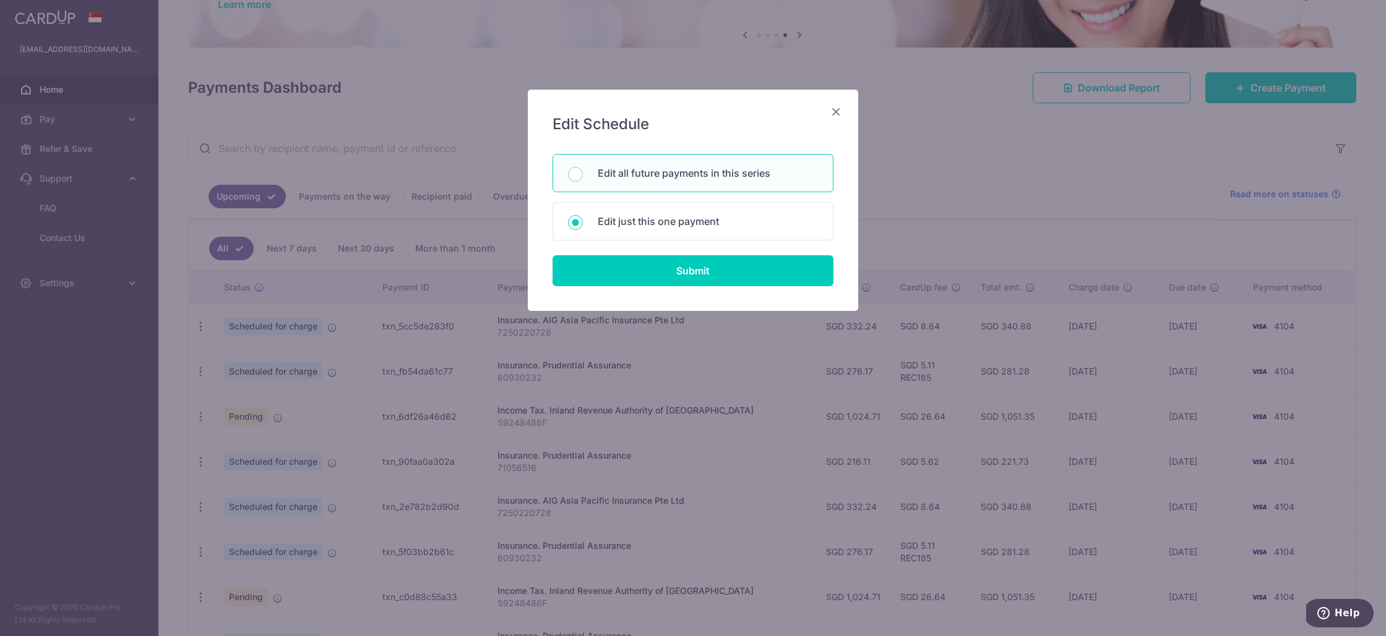
drag, startPoint x: 635, startPoint y: 170, endPoint x: 633, endPoint y: 202, distance: 31.6
click at [635, 170] on p "Edit all future payments in this series" at bounding box center [708, 173] width 220 height 15
click at [583, 170] on input "Edit all future payments in this series" at bounding box center [575, 174] width 15 height 15
radio input "true"
click at [638, 253] on form "You will be editing all 4 payments to Inland Revenue Authority of [GEOGRAPHIC_D…" at bounding box center [692, 220] width 281 height 132
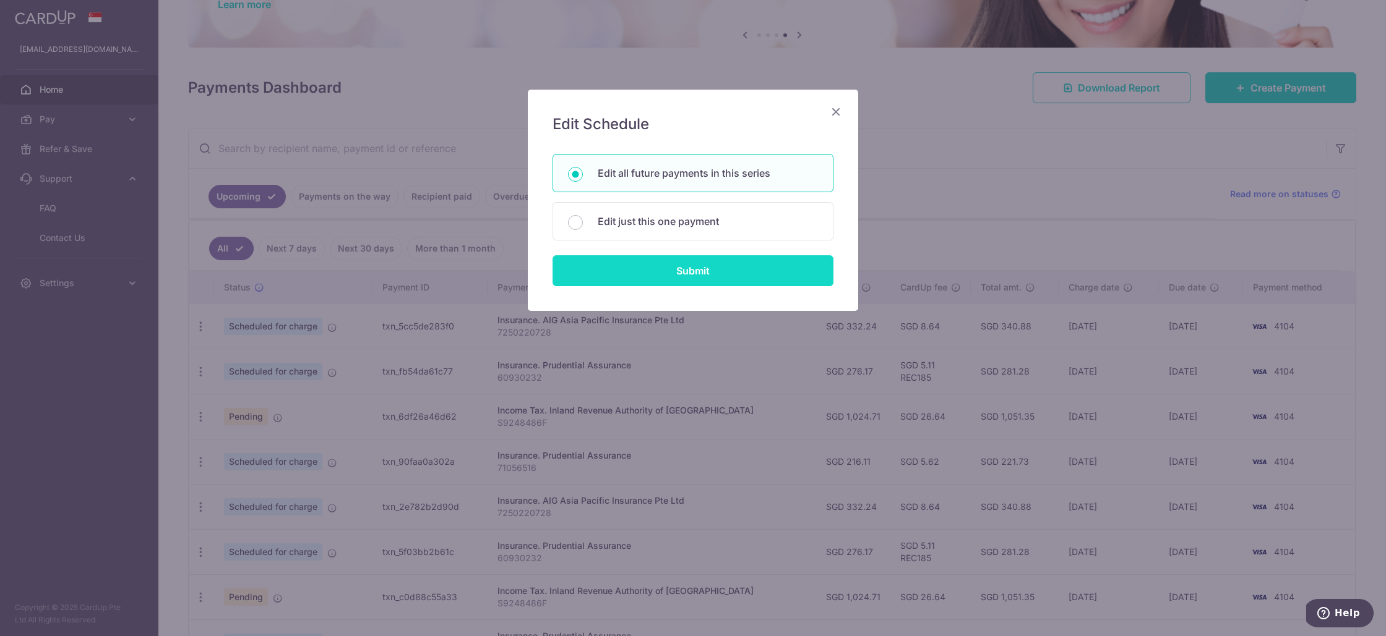
click at [638, 265] on input "Submit" at bounding box center [692, 270] width 281 height 31
radio input "true"
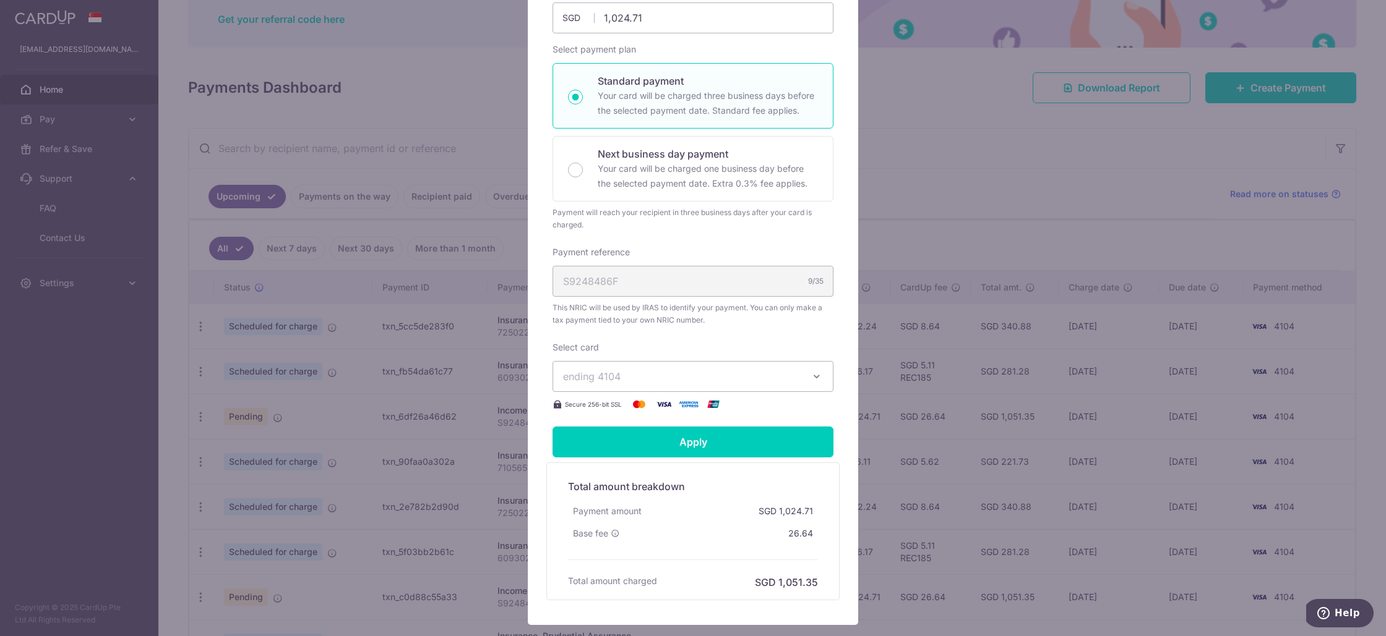
scroll to position [36, 0]
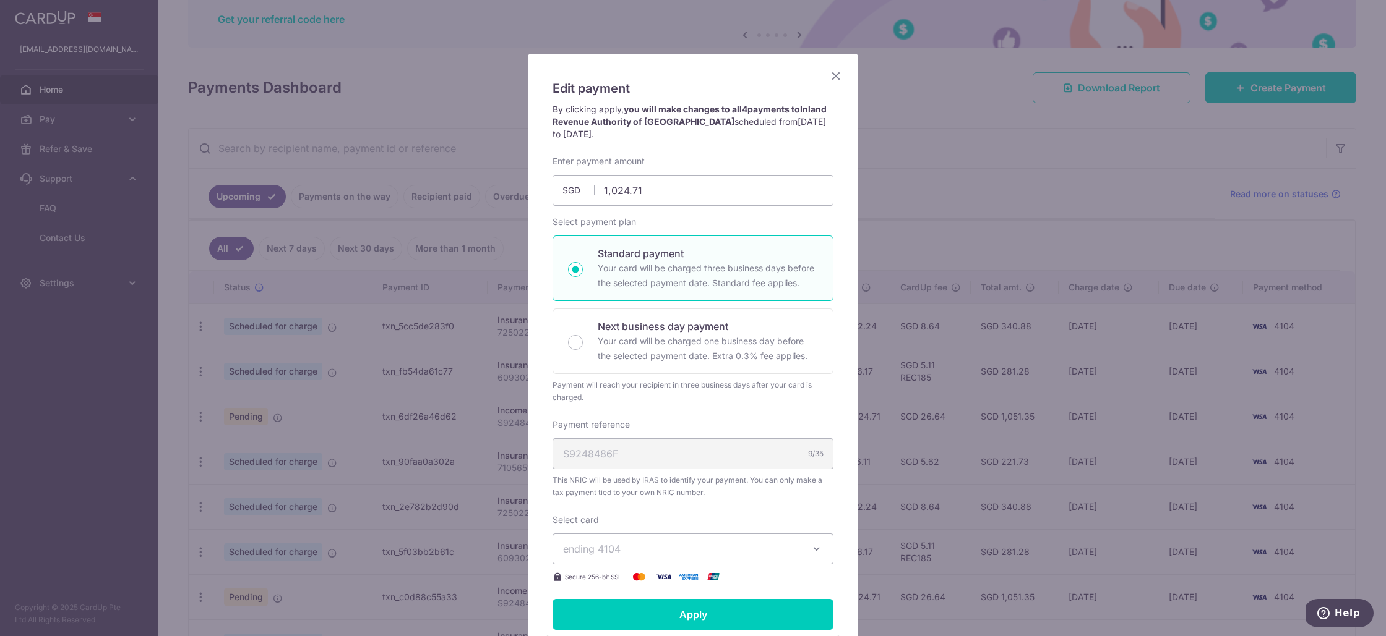
click at [839, 79] on icon "Close" at bounding box center [835, 75] width 15 height 15
